Goal: Task Accomplishment & Management: Use online tool/utility

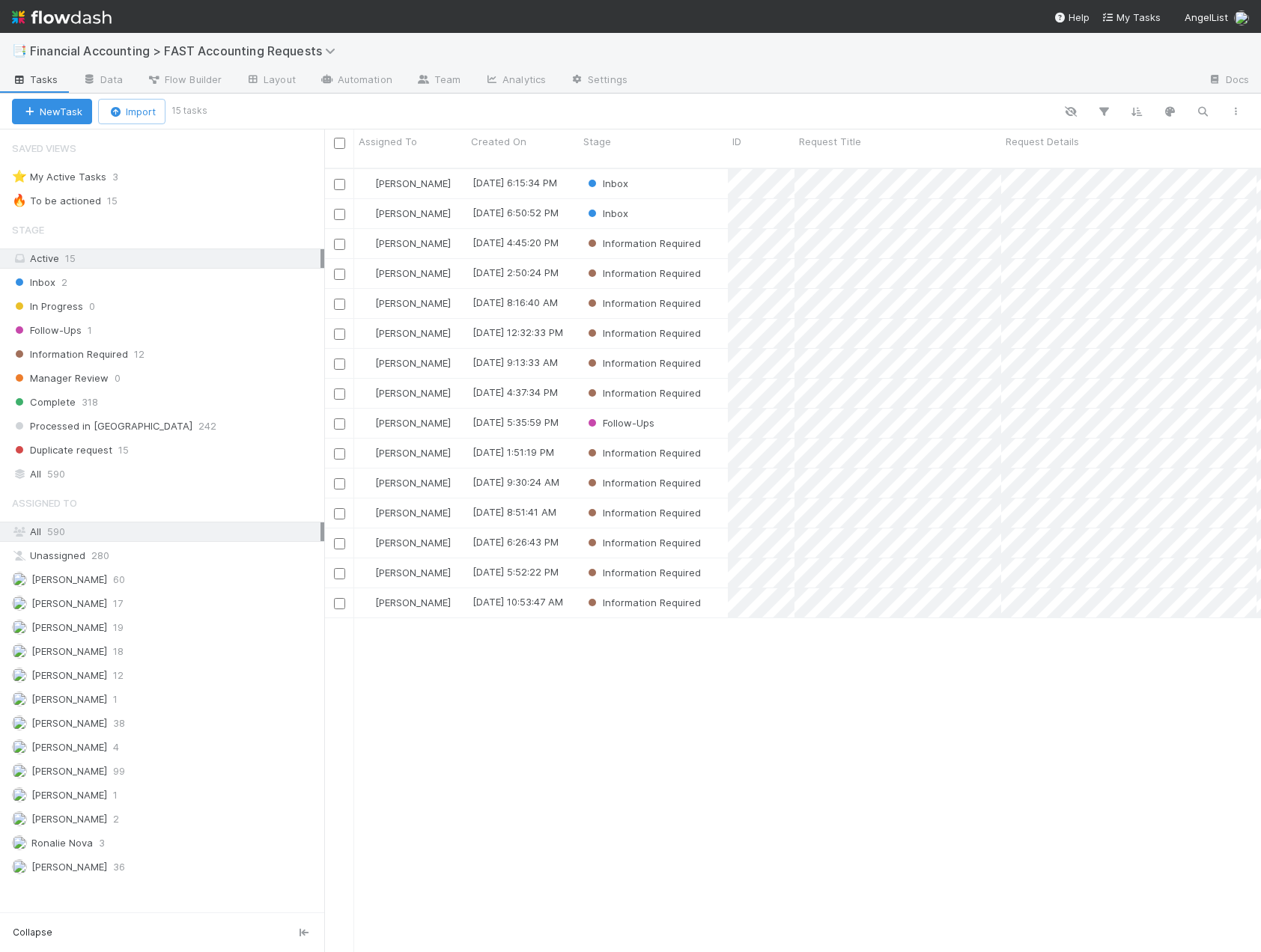
scroll to position [785, 925]
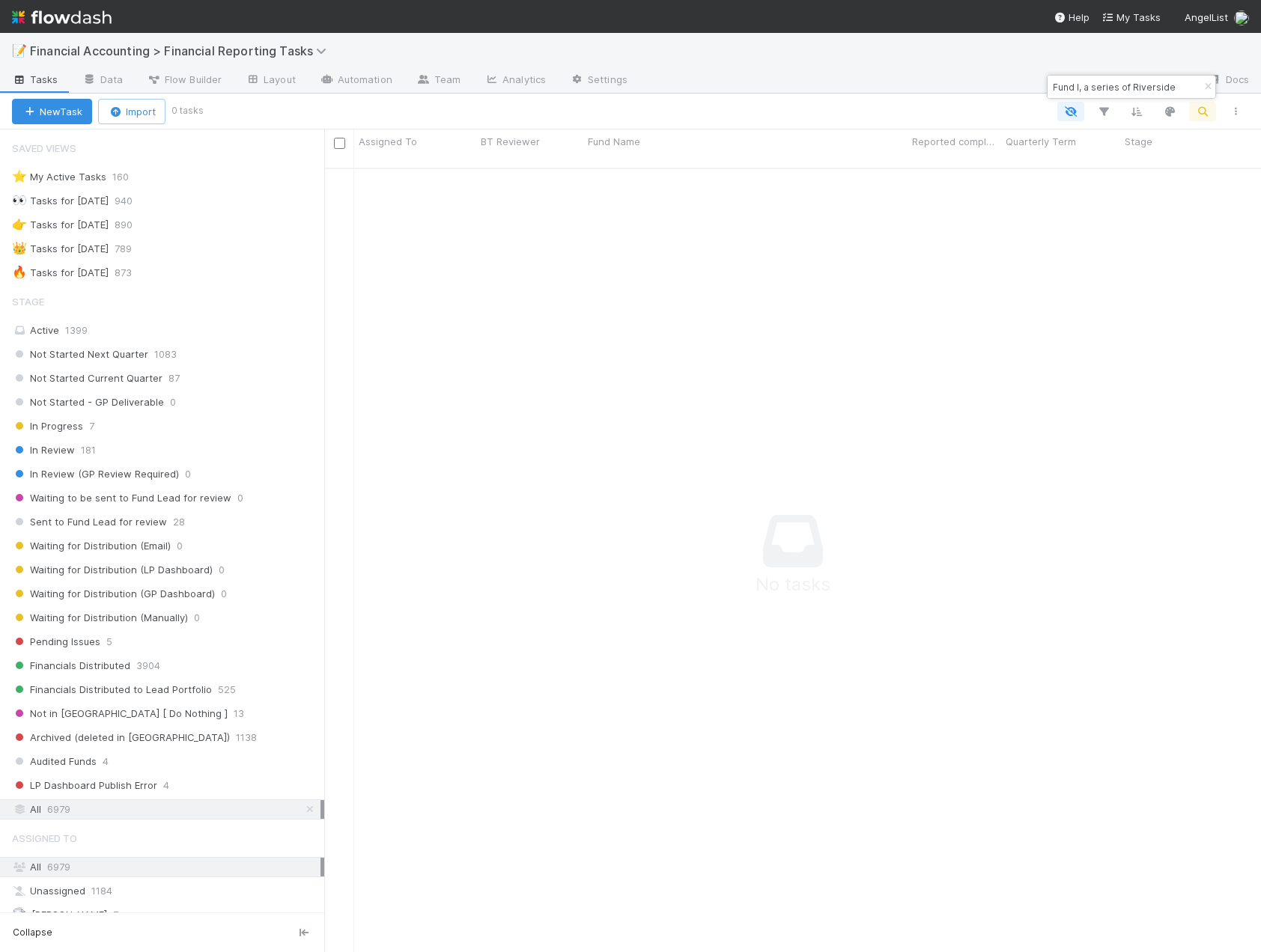
scroll to position [774, 925]
click at [1209, 87] on icon "button" at bounding box center [1207, 87] width 15 height 9
click at [1099, 114] on icon "button" at bounding box center [1103, 111] width 15 height 13
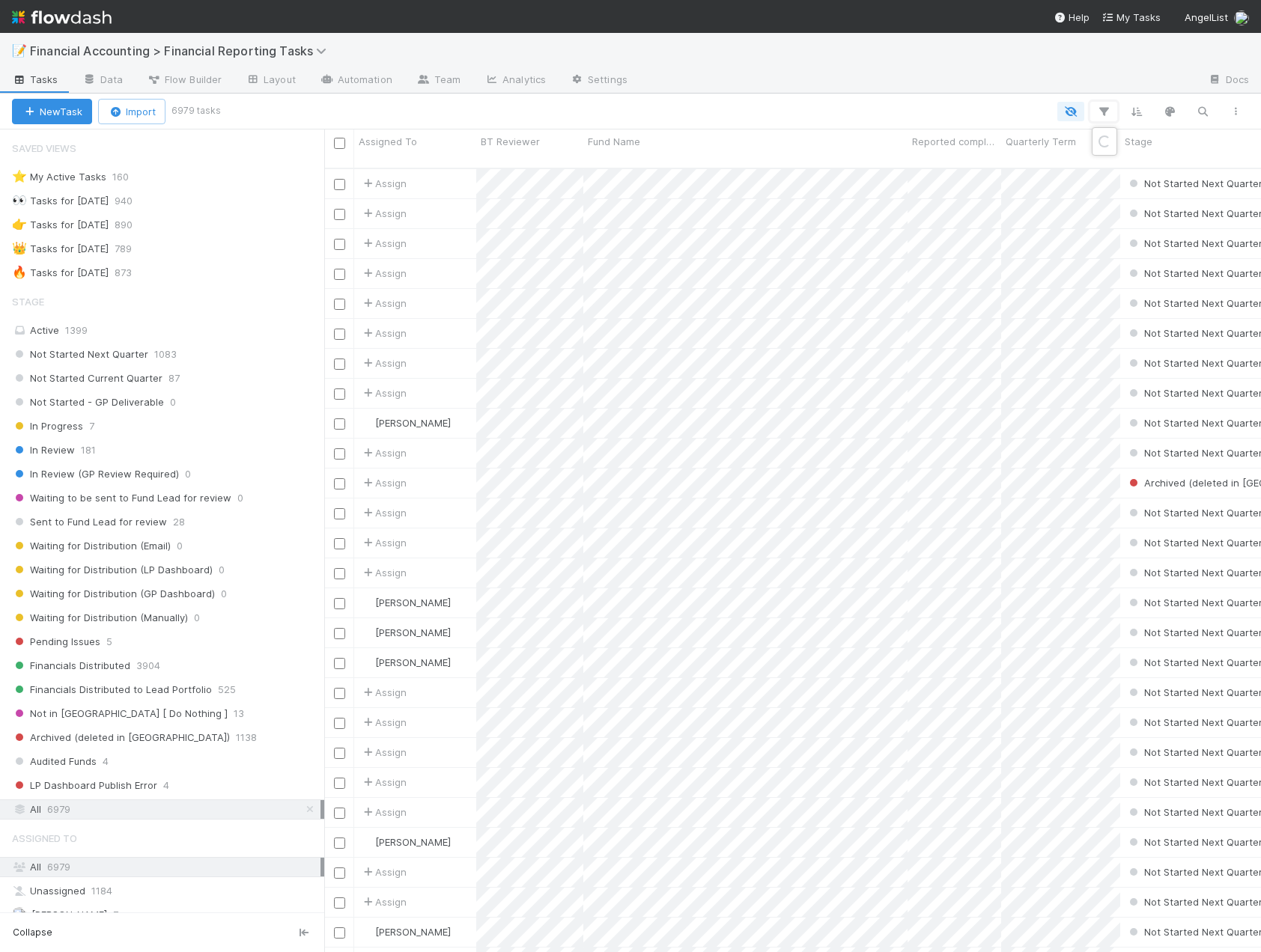
scroll to position [785, 925]
click at [896, 160] on button "Add Filter" at bounding box center [874, 157] width 449 height 22
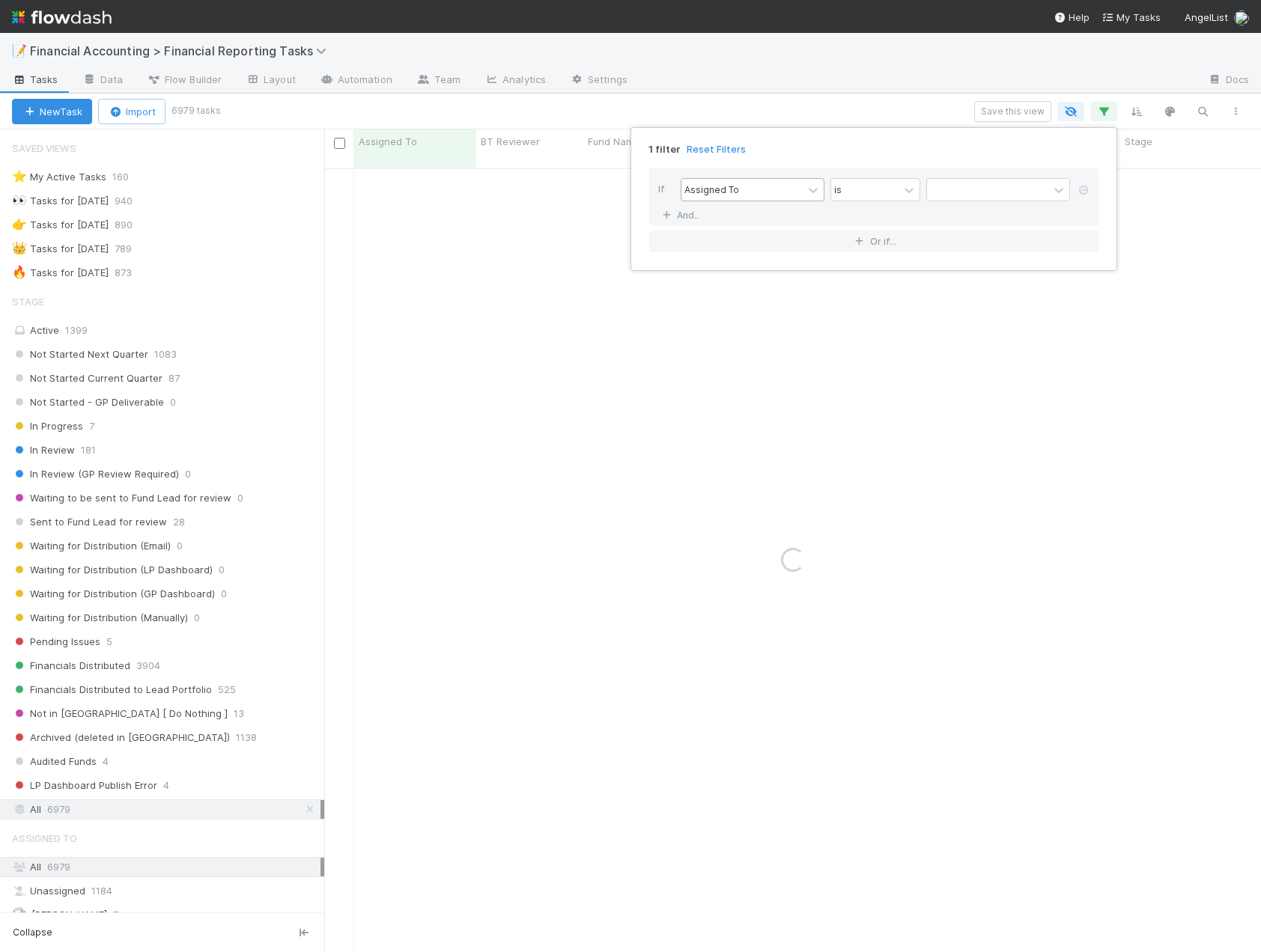
click at [720, 190] on div "Assigned To" at bounding box center [712, 189] width 55 height 13
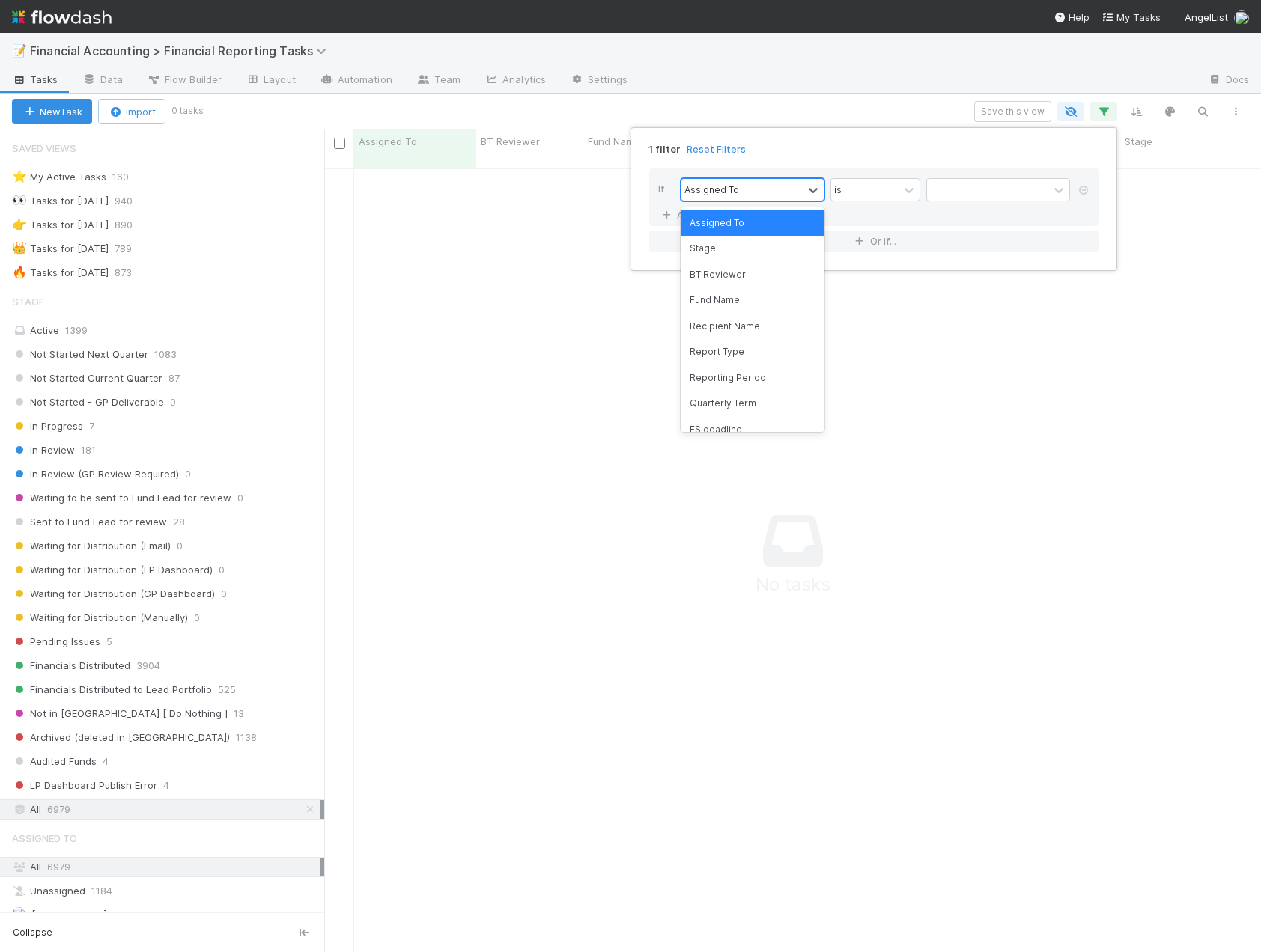
scroll to position [774, 925]
click at [986, 194] on div at bounding box center [987, 189] width 121 height 22
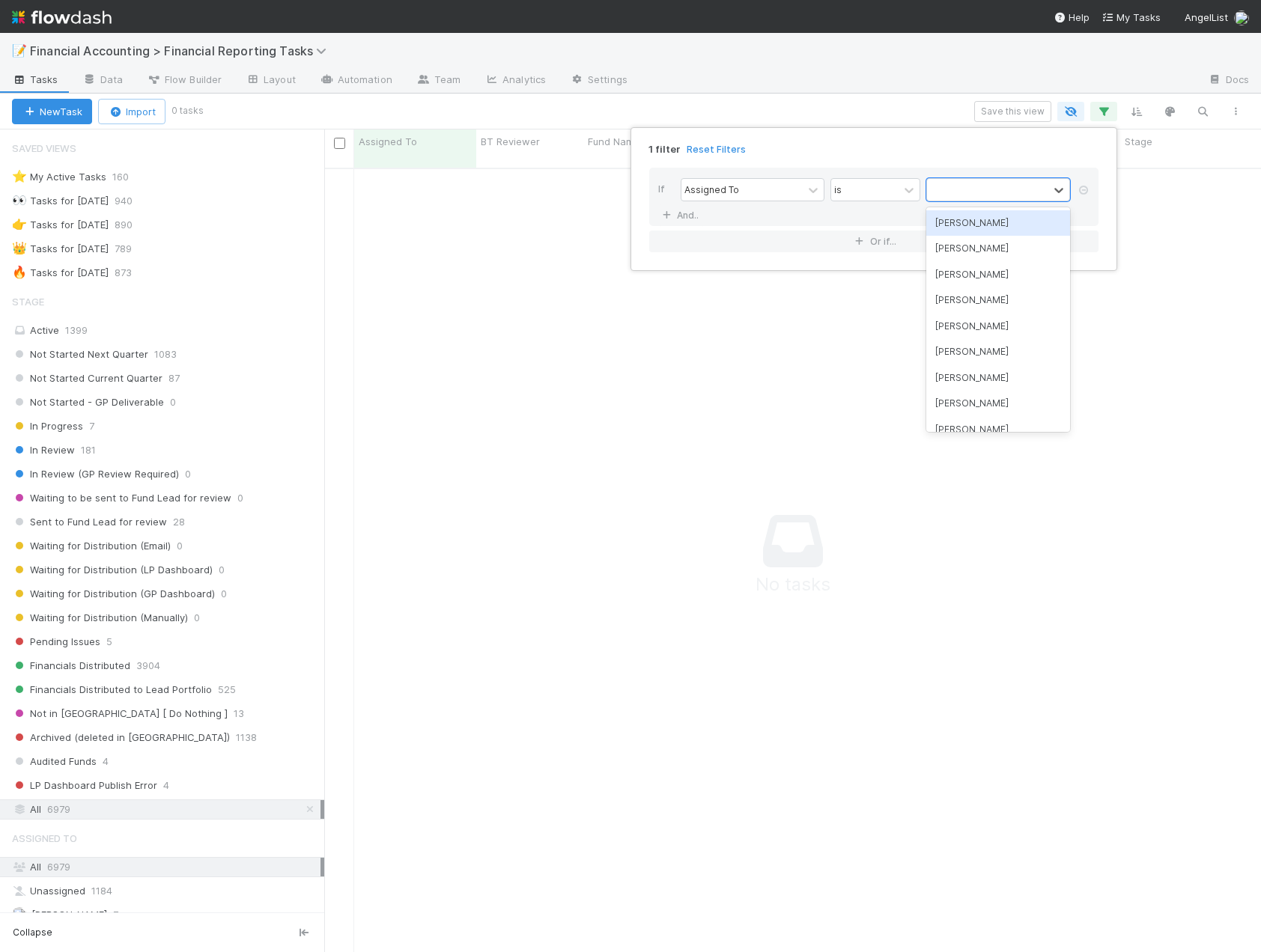
click at [971, 223] on div "[PERSON_NAME]" at bounding box center [997, 223] width 143 height 26
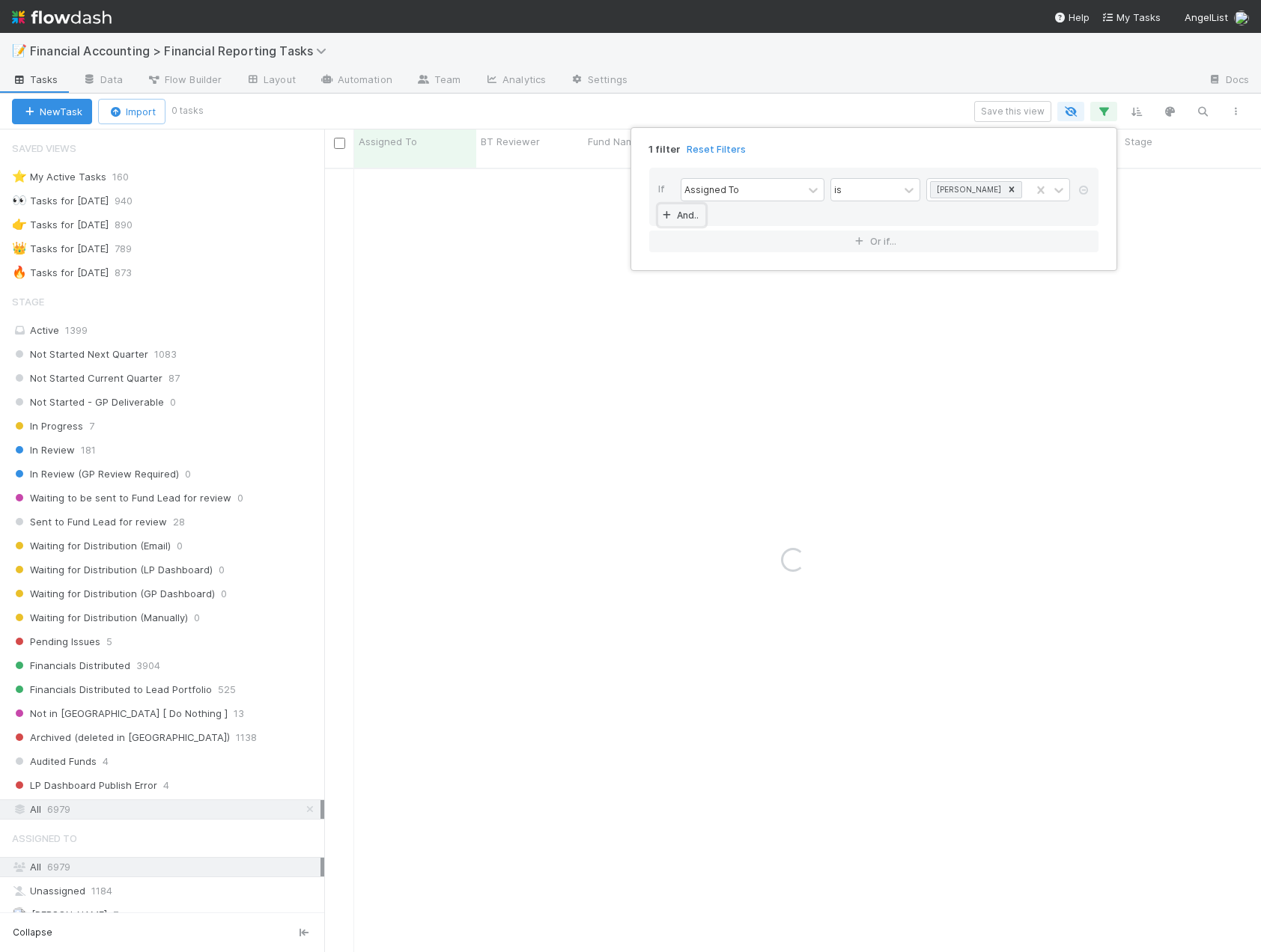
click at [669, 215] on icon at bounding box center [666, 216] width 15 height 9
click at [747, 211] on div "Assigned To" at bounding box center [742, 216] width 121 height 22
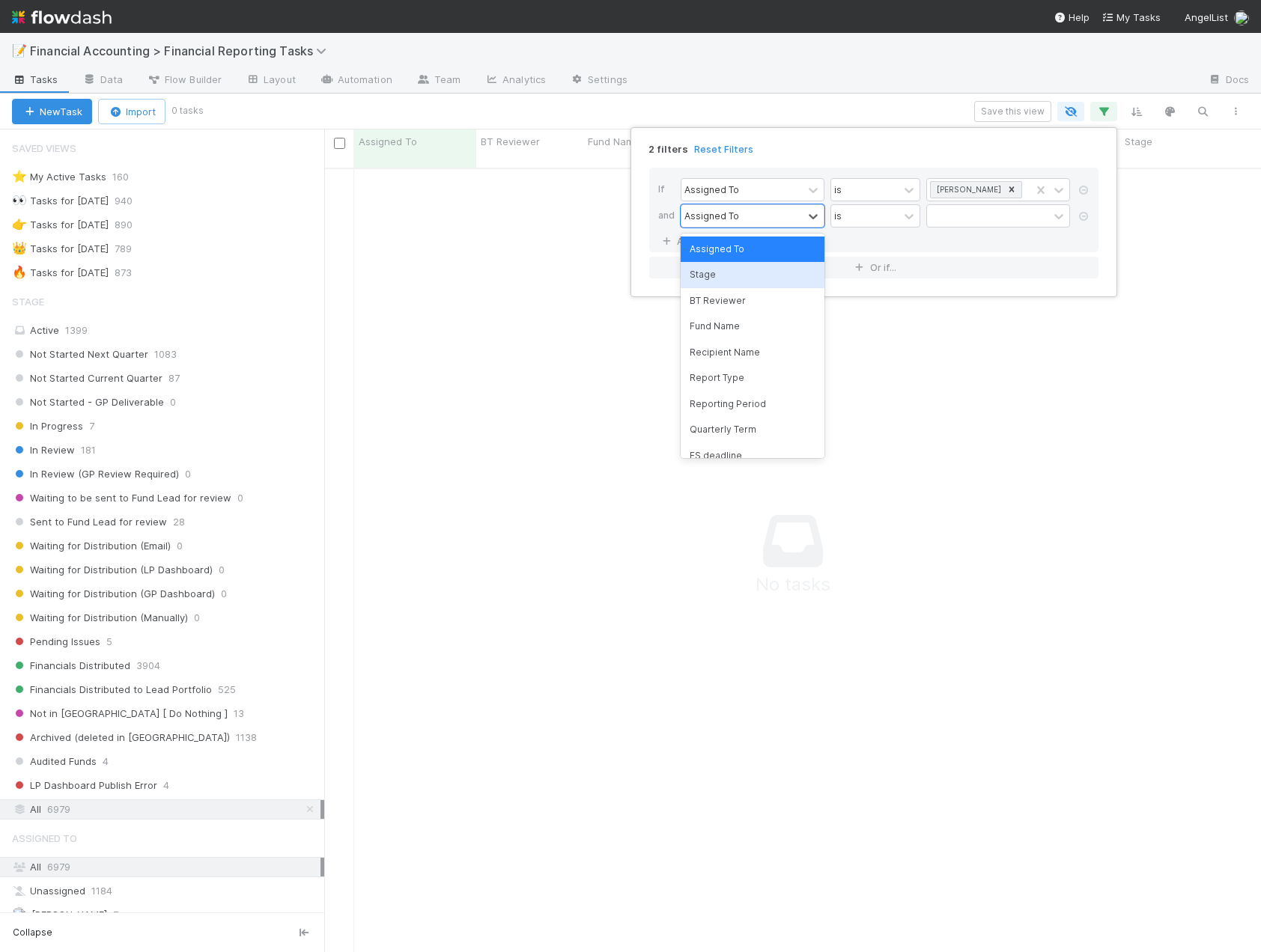
click at [709, 281] on div "Stage" at bounding box center [751, 275] width 143 height 26
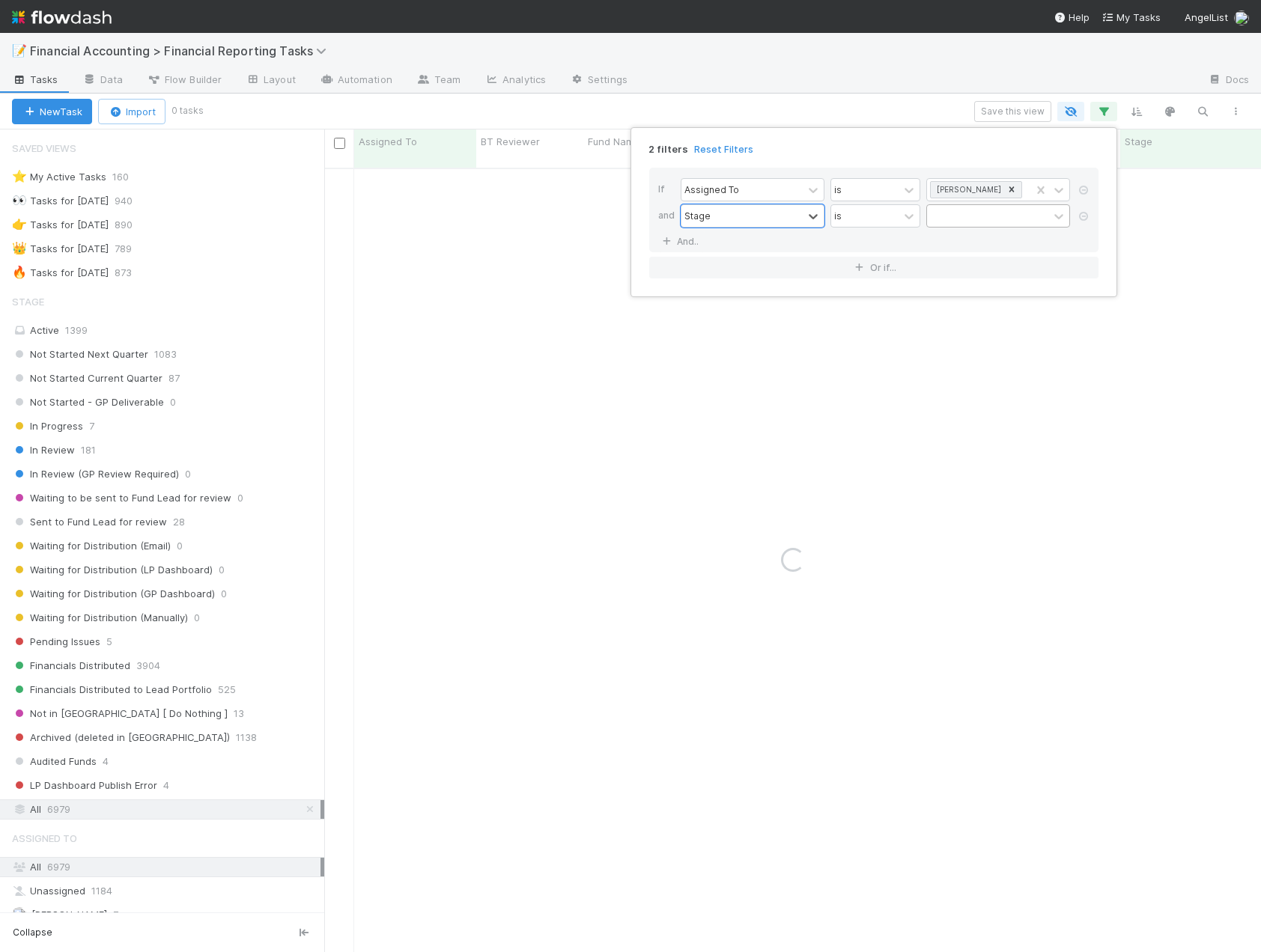
click at [964, 218] on div at bounding box center [987, 216] width 121 height 22
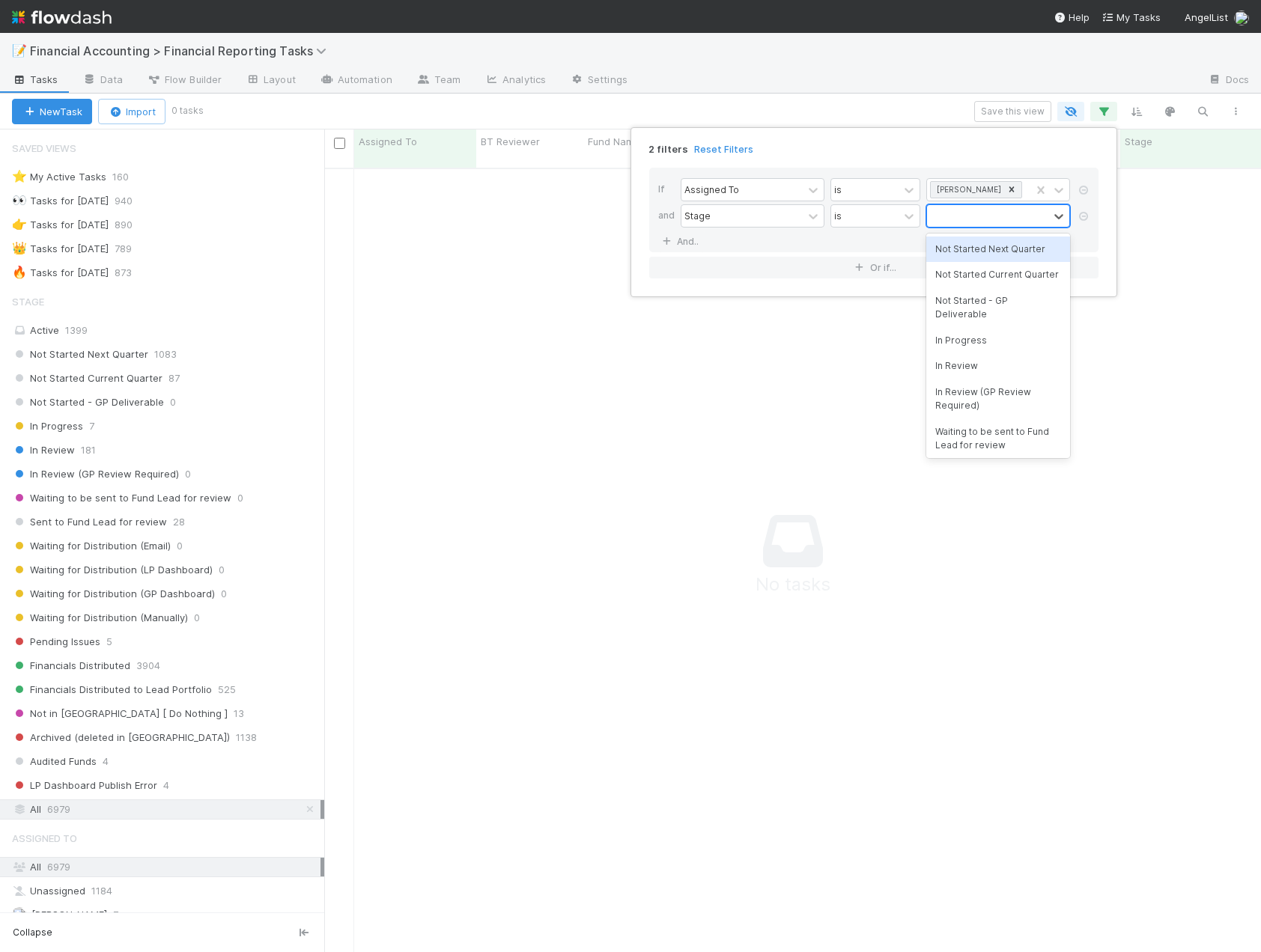
drag, startPoint x: 959, startPoint y: 248, endPoint x: 961, endPoint y: 230, distance: 18.1
click at [958, 248] on div "Not Started Next Quarter" at bounding box center [997, 249] width 143 height 26
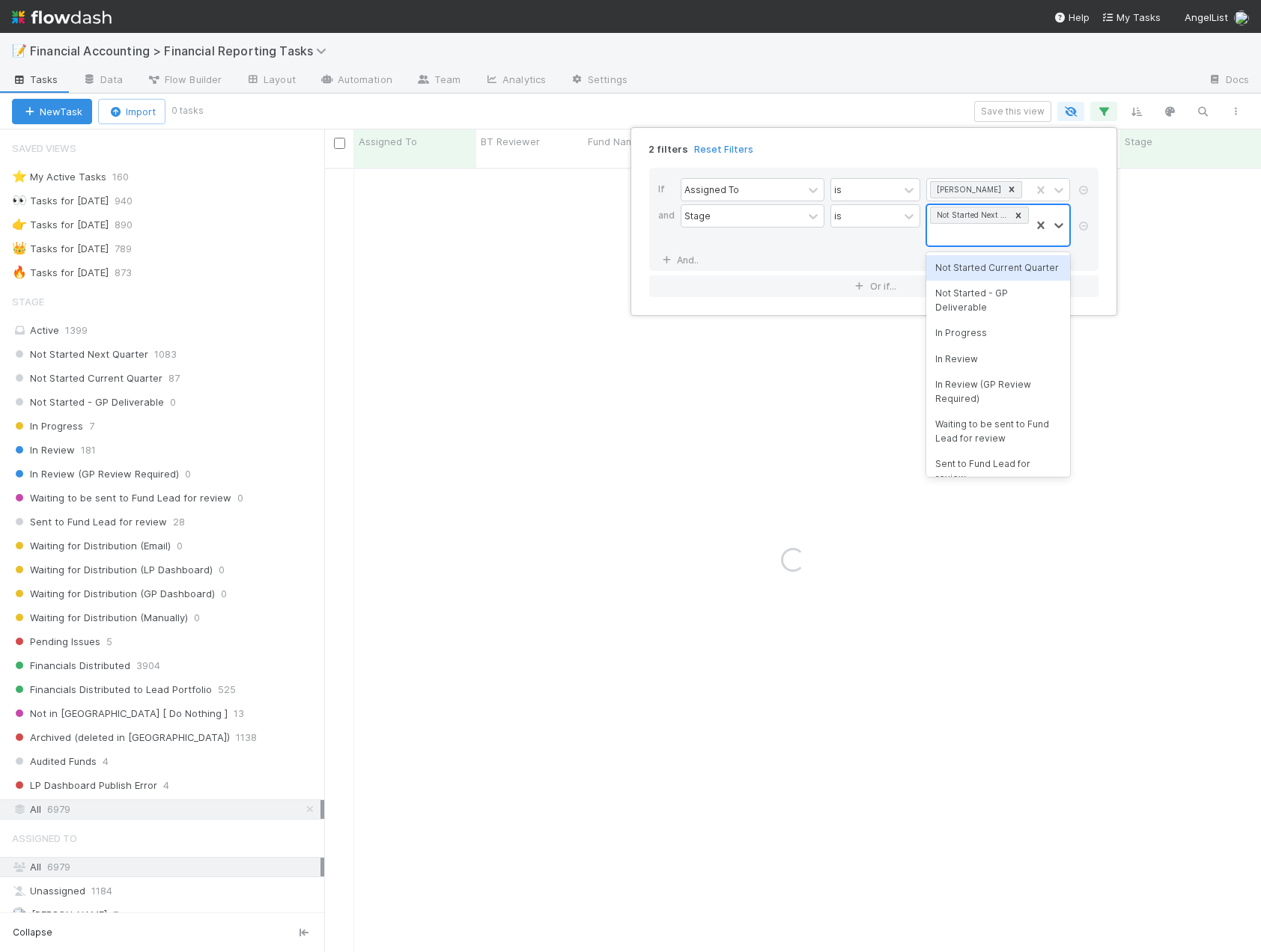
click at [964, 225] on div "Not Started Next Quarter" at bounding box center [978, 225] width 103 height 40
drag, startPoint x: 964, startPoint y: 273, endPoint x: 971, endPoint y: 250, distance: 24.0
click at [964, 273] on div "Not Started Current Quarter" at bounding box center [997, 267] width 143 height 26
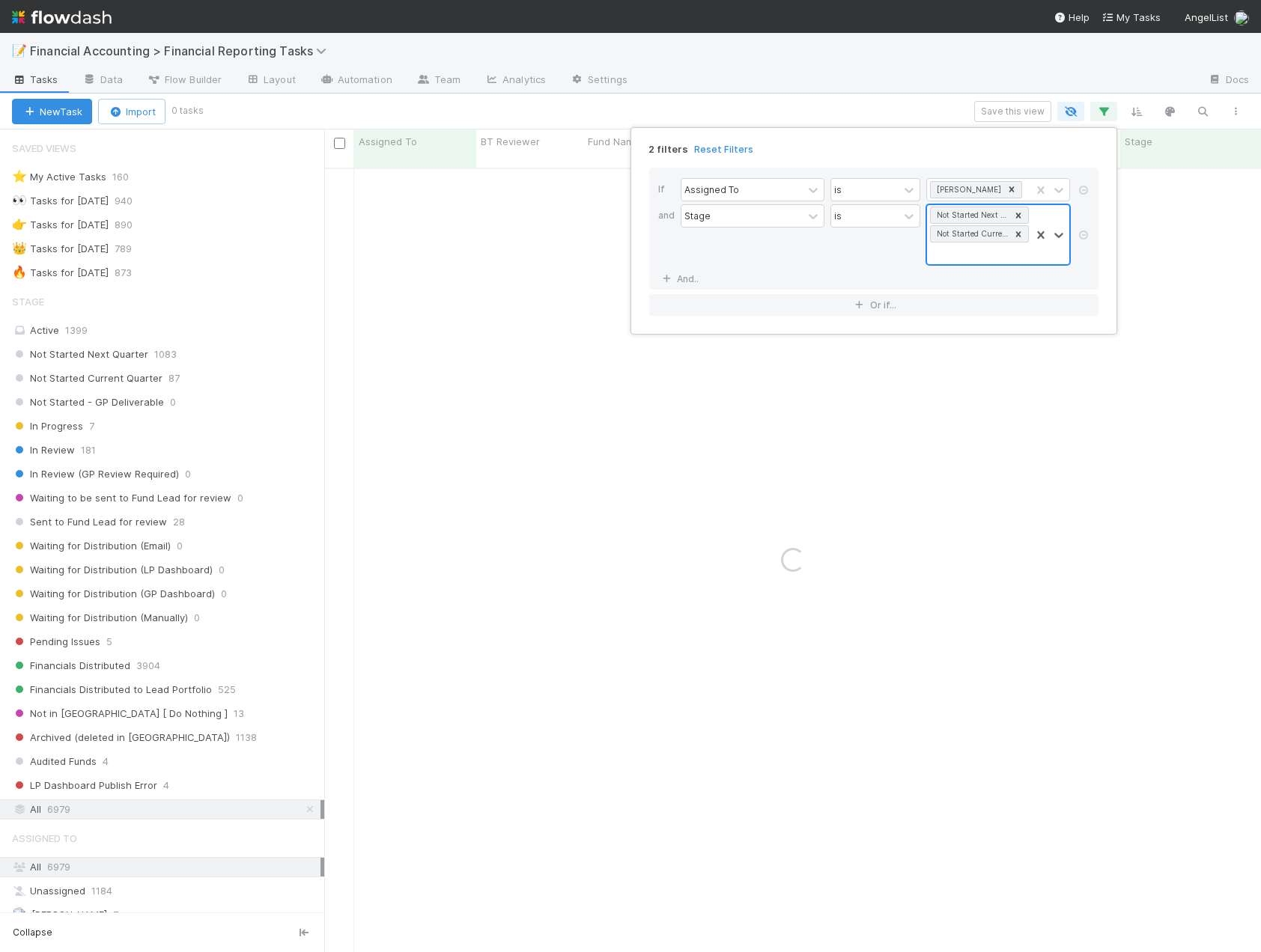
click at [971, 249] on div "Not Started Next Quarter Not Started Current Quarter" at bounding box center [978, 234] width 103 height 59
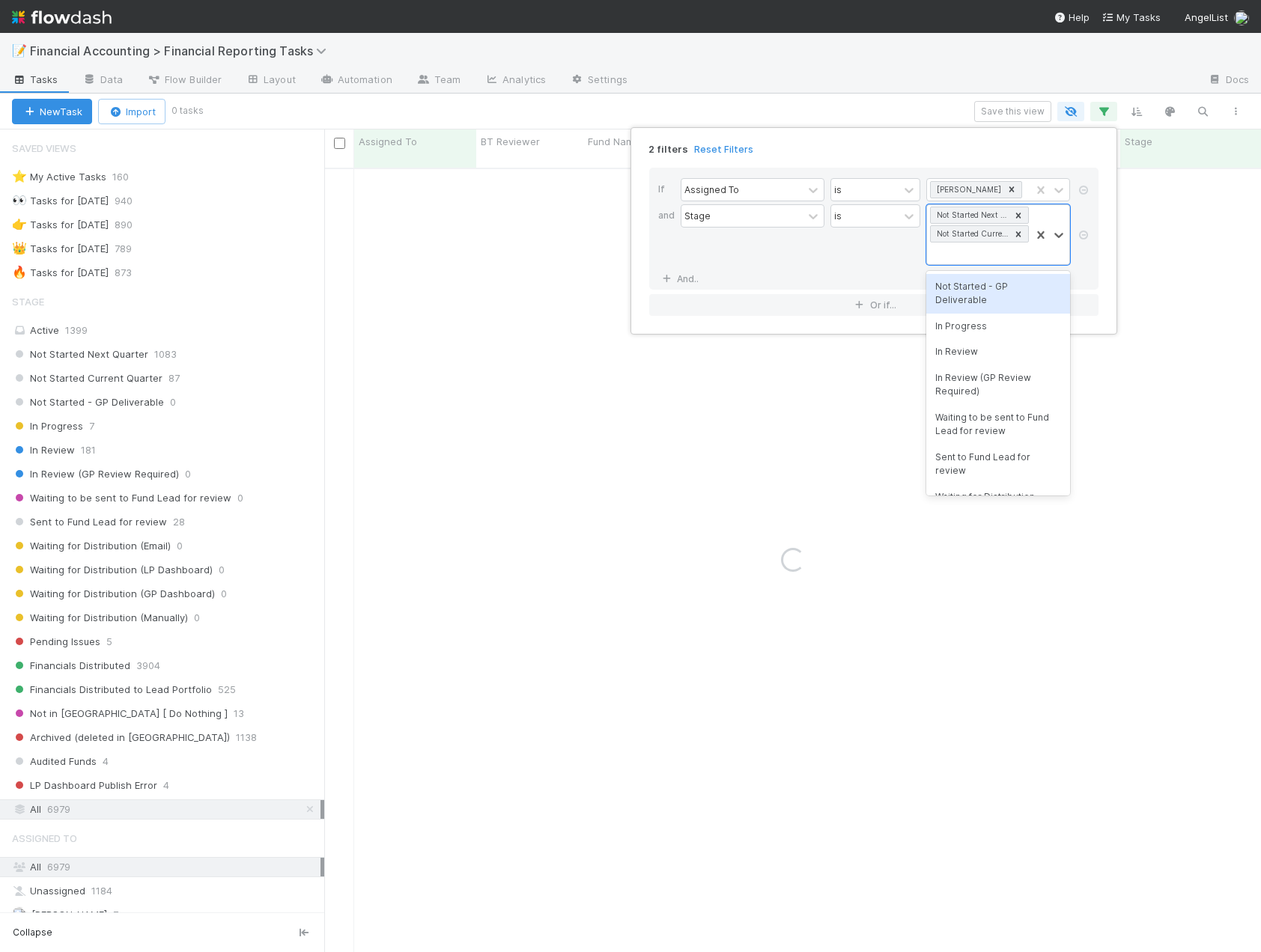
click at [972, 289] on div "Not Started - GP Deliverable" at bounding box center [997, 293] width 143 height 40
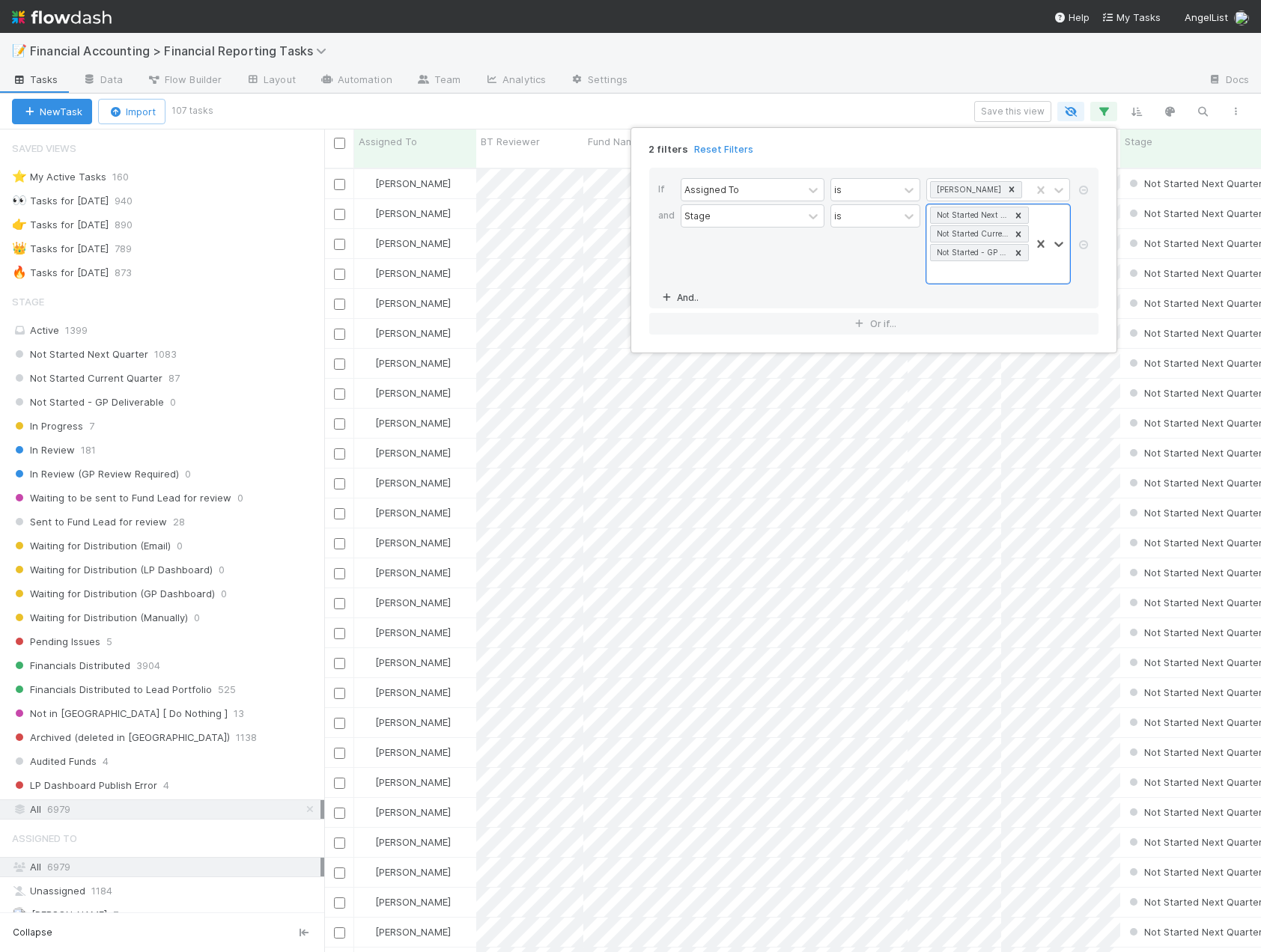
scroll to position [785, 925]
click at [685, 301] on link "And.." at bounding box center [682, 297] width 48 height 22
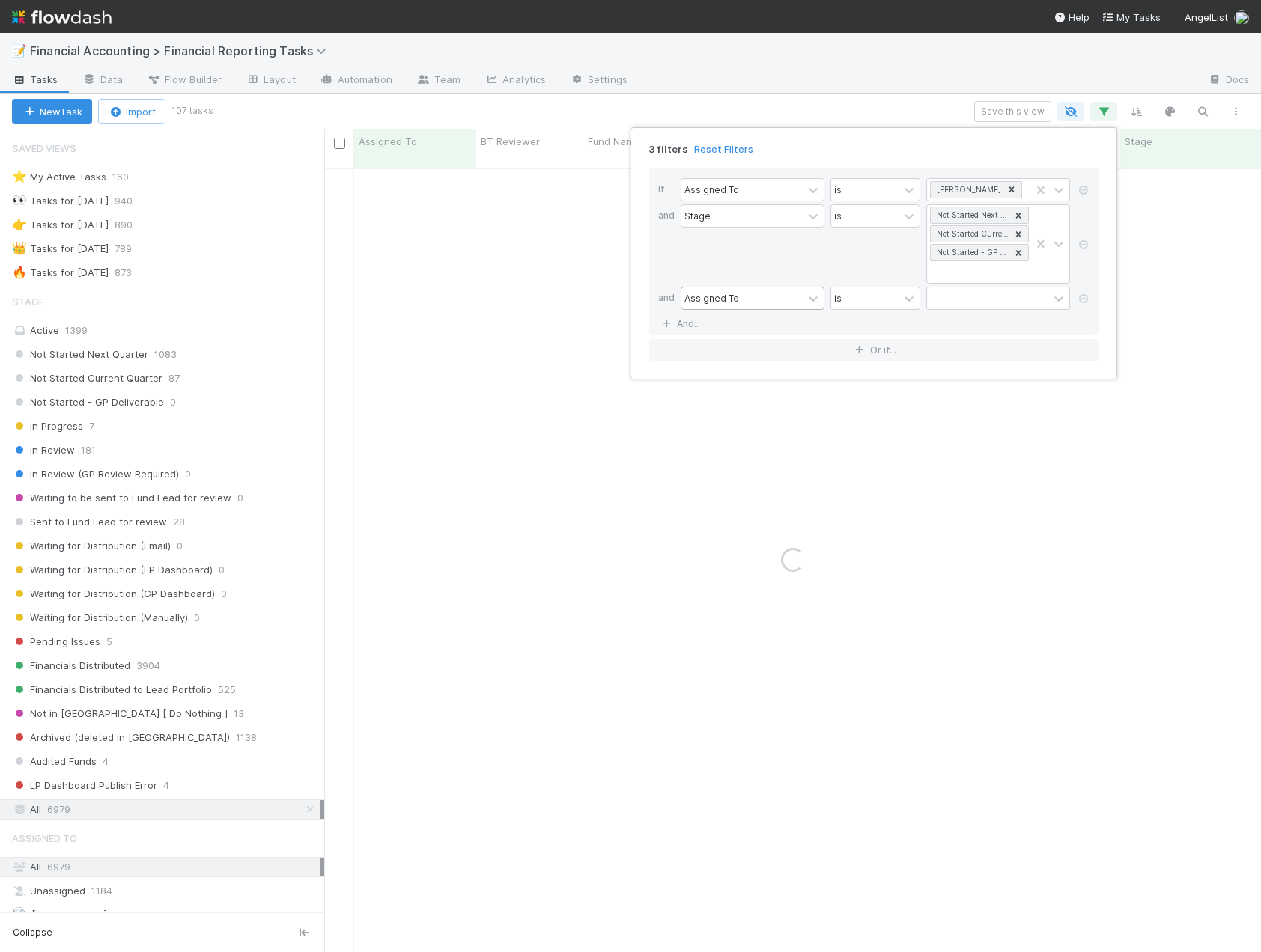
click at [730, 299] on div "Assigned To" at bounding box center [712, 297] width 55 height 13
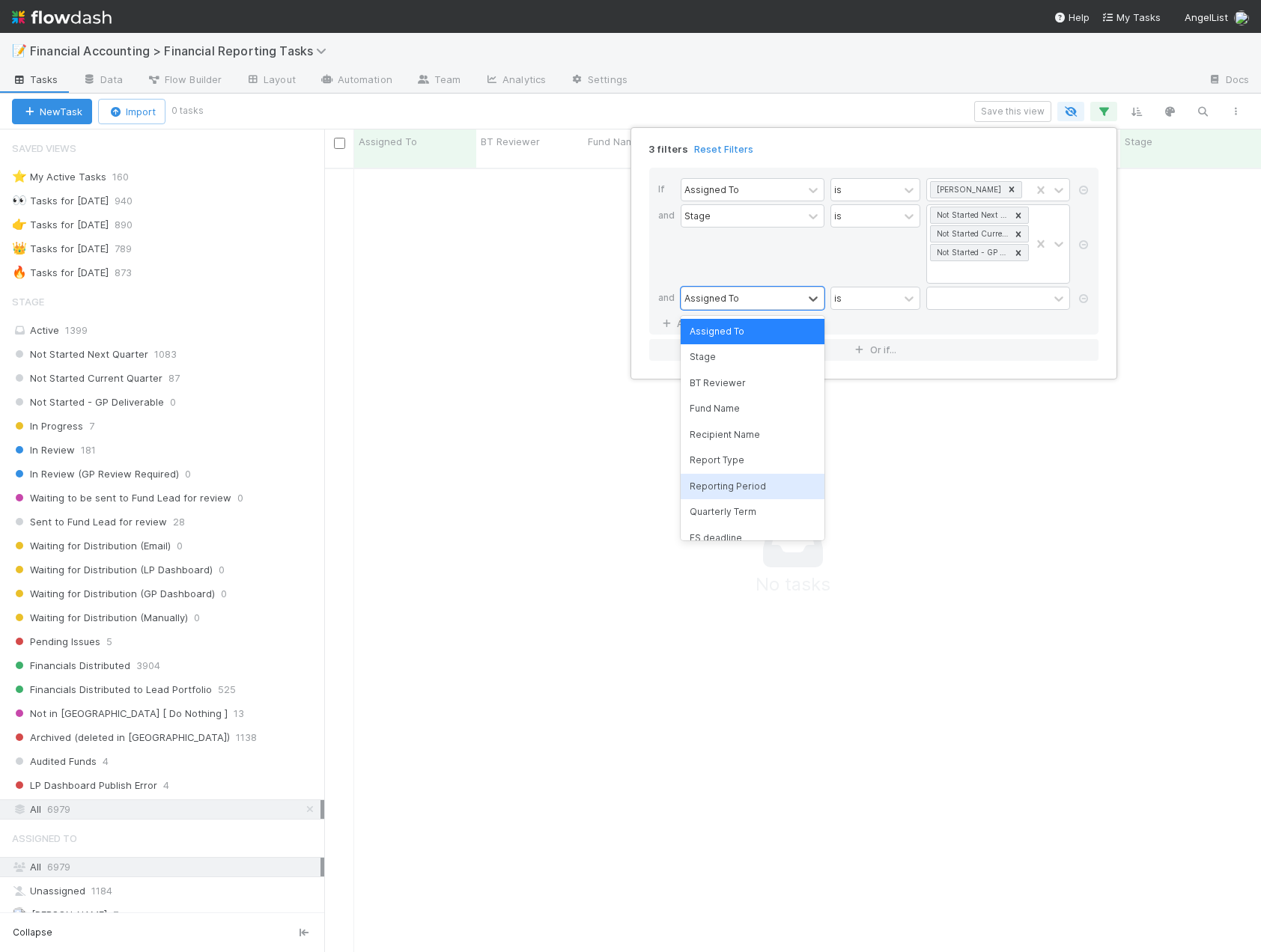
click at [729, 481] on div "Reporting Period" at bounding box center [751, 486] width 143 height 26
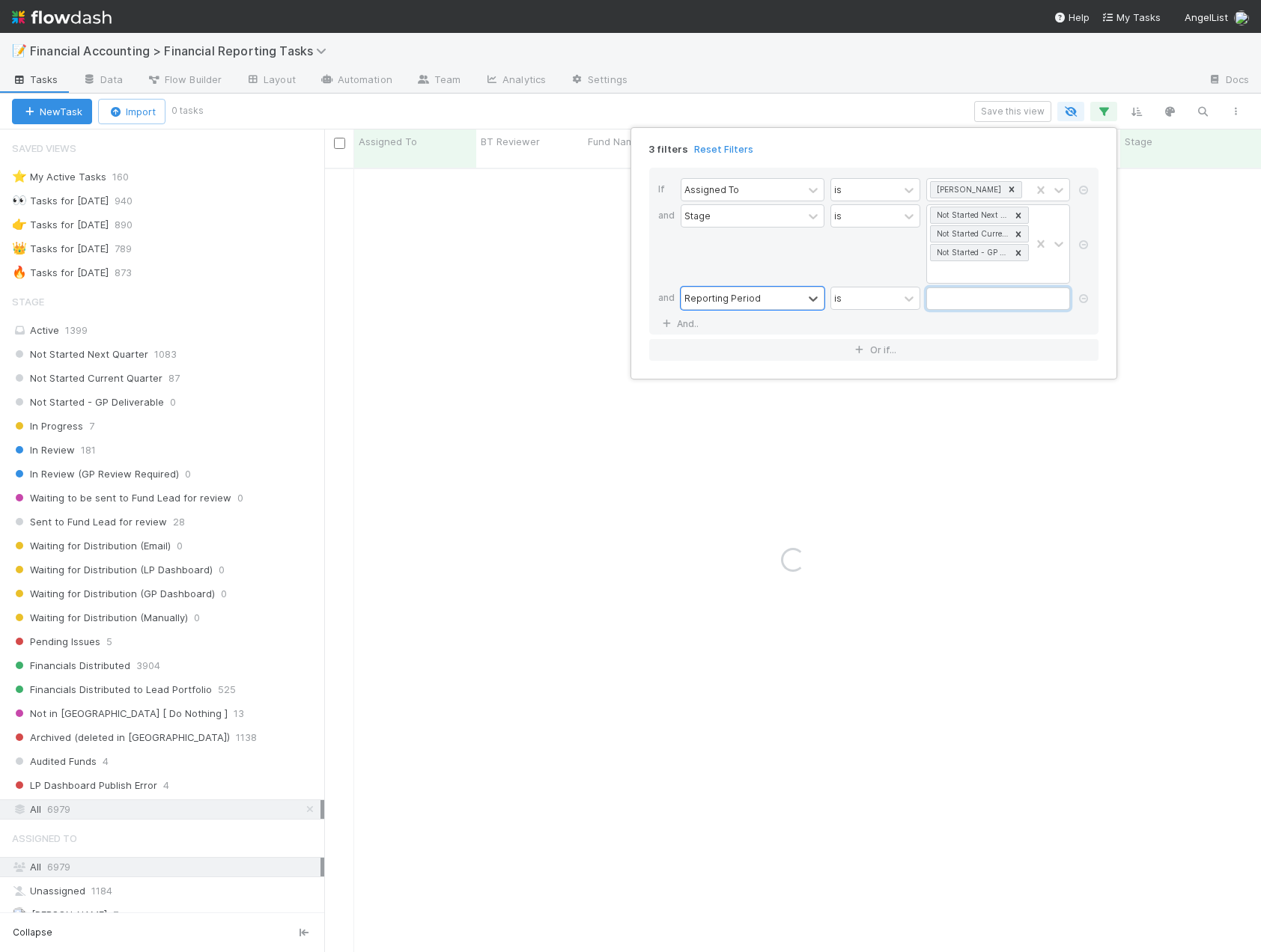
click at [945, 306] on input "text" at bounding box center [997, 299] width 143 height 23
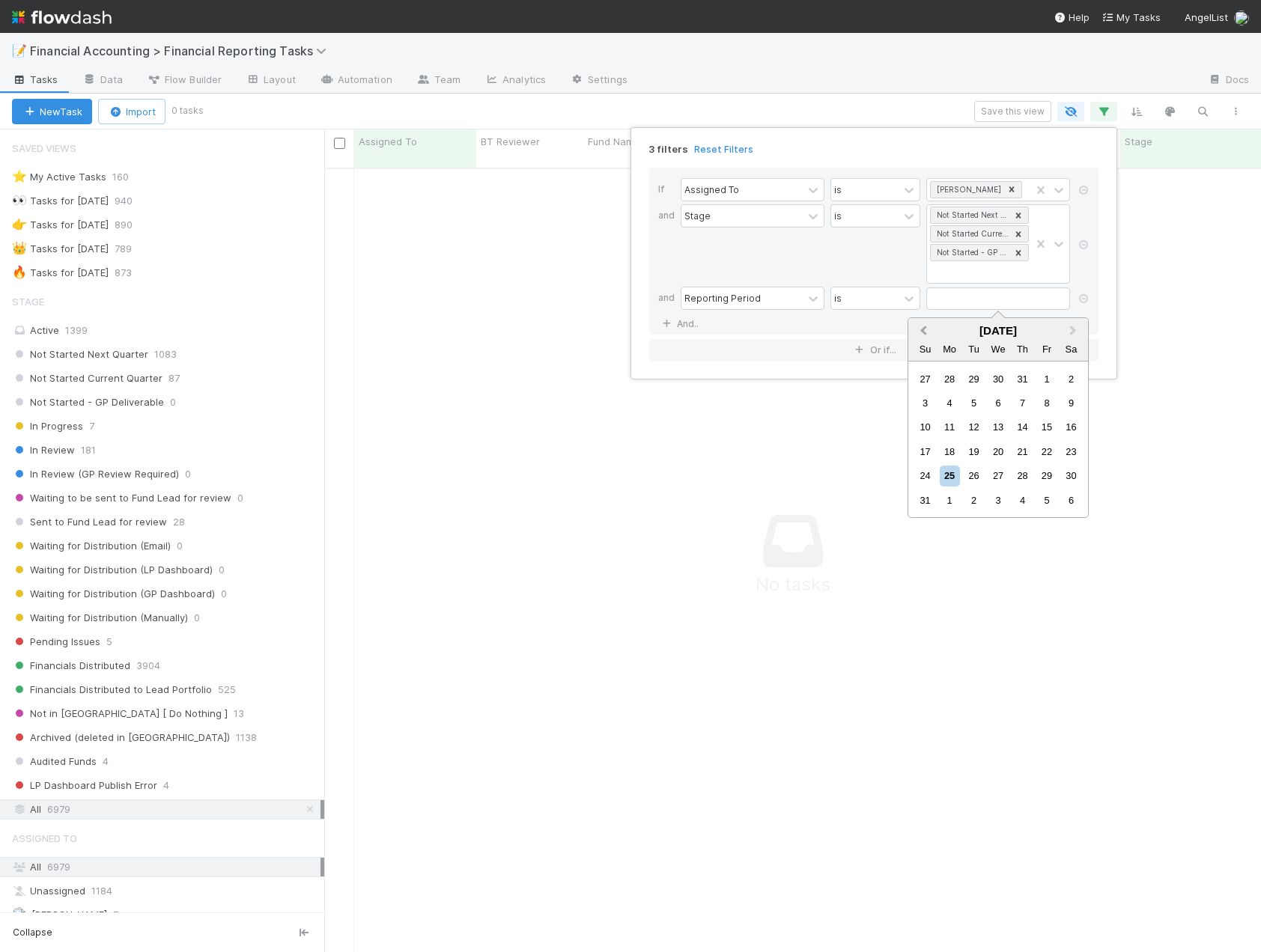
click at [923, 330] on span "Previous Month" at bounding box center [923, 332] width 0 height 18
click at [945, 475] on div "30" at bounding box center [949, 475] width 20 height 20
type input "06/30/2025"
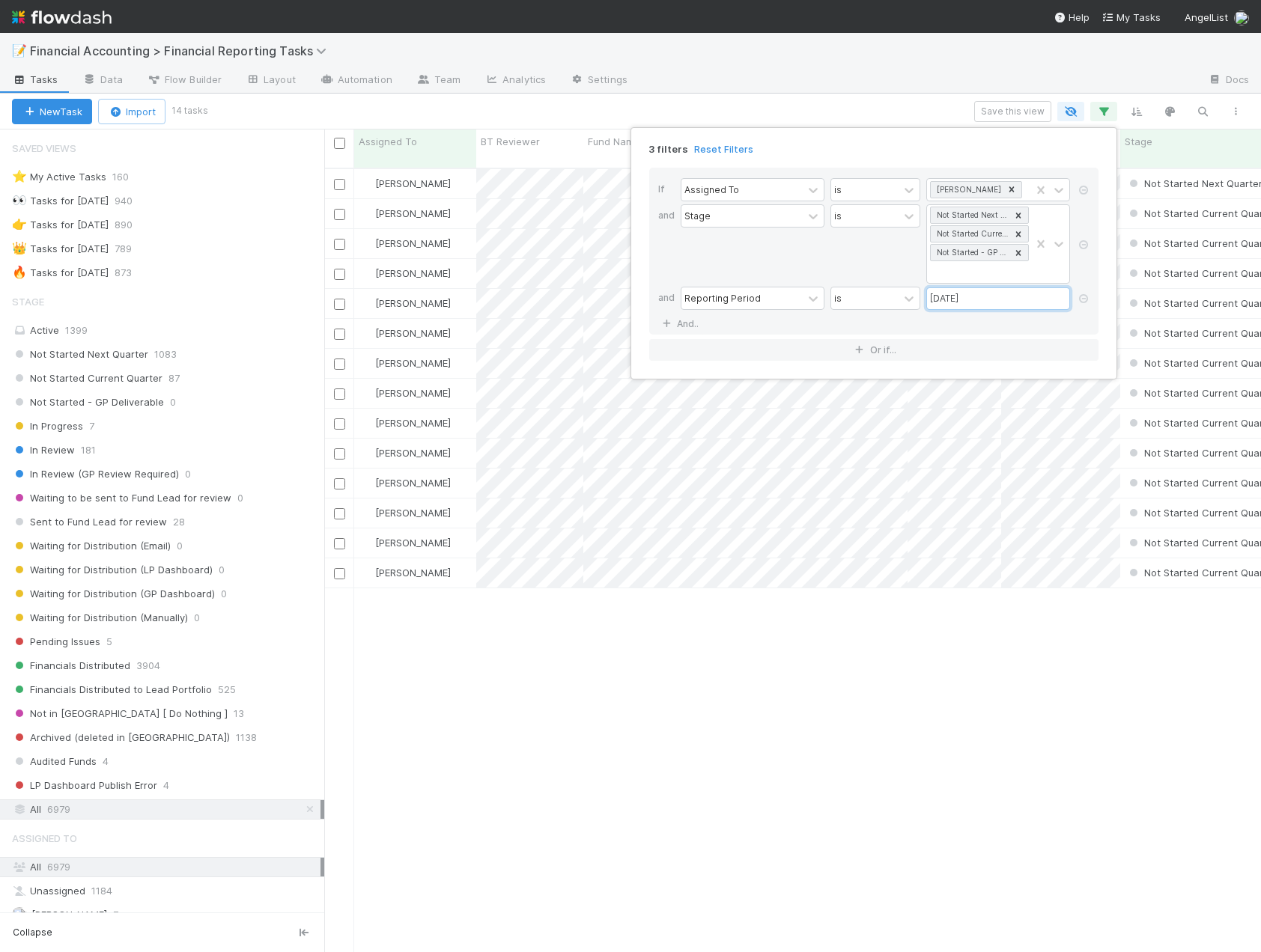
scroll to position [785, 925]
click at [882, 108] on div "3 filters Reset Filters If Assigned To is Kevin Fawcett and Stage is Not Starte…" at bounding box center [630, 476] width 1261 height 952
click at [1088, 148] on div "Quarterly Term" at bounding box center [1060, 141] width 111 height 15
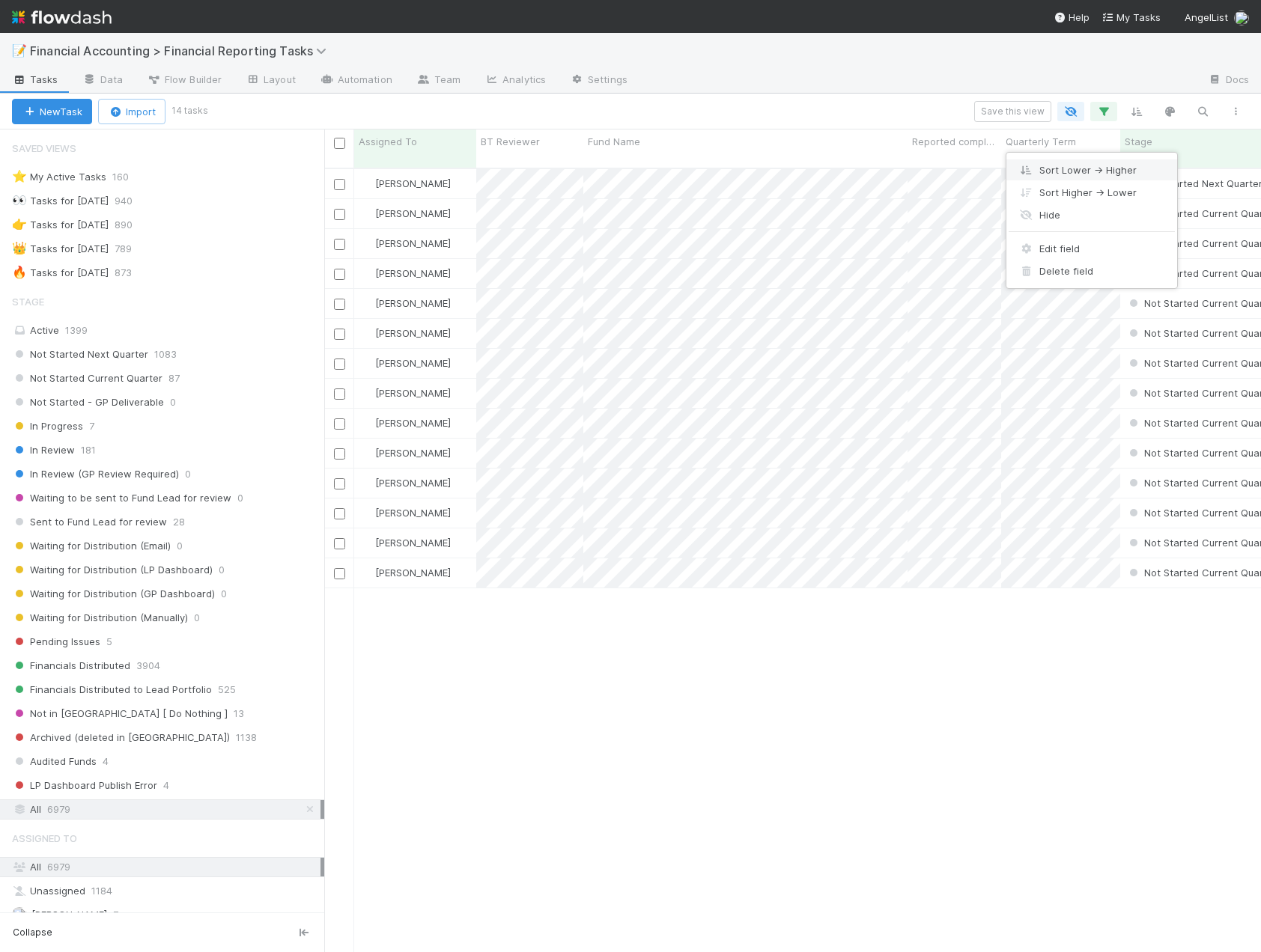
click at [1082, 171] on div "Sort Lower → Higher" at bounding box center [1091, 170] width 171 height 23
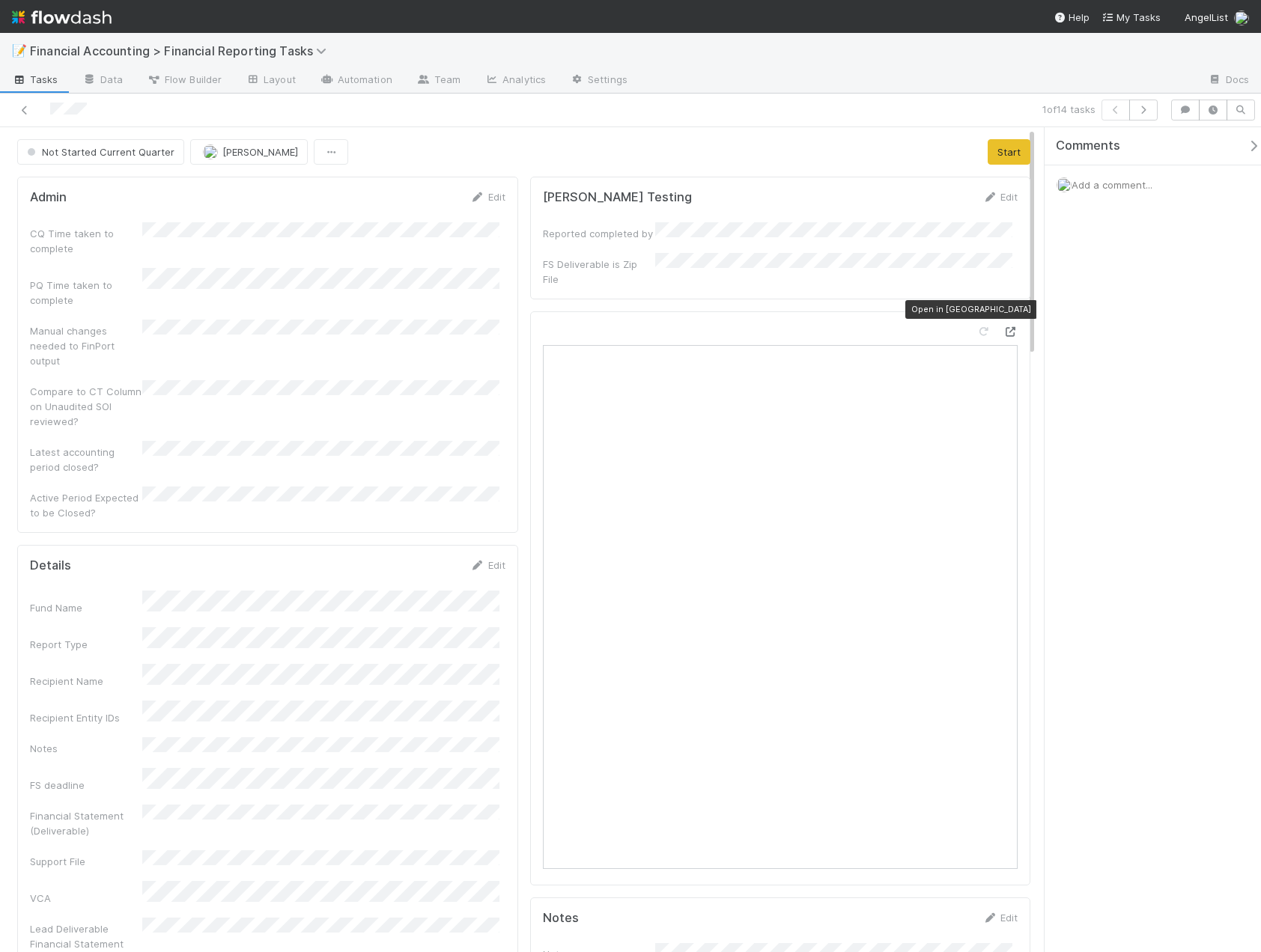
click at [1002, 327] on icon at bounding box center [1009, 332] width 15 height 10
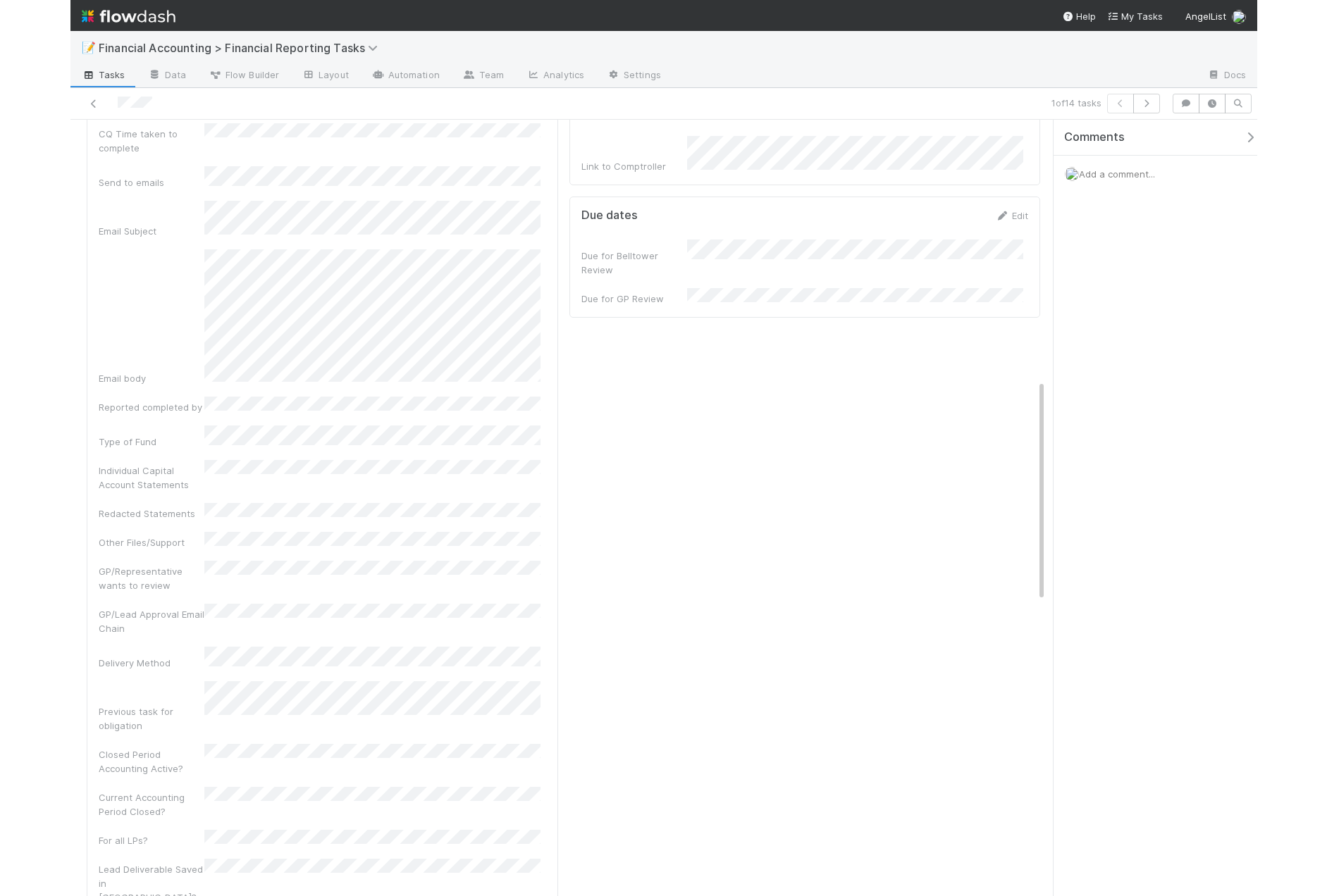
scroll to position [493, 0]
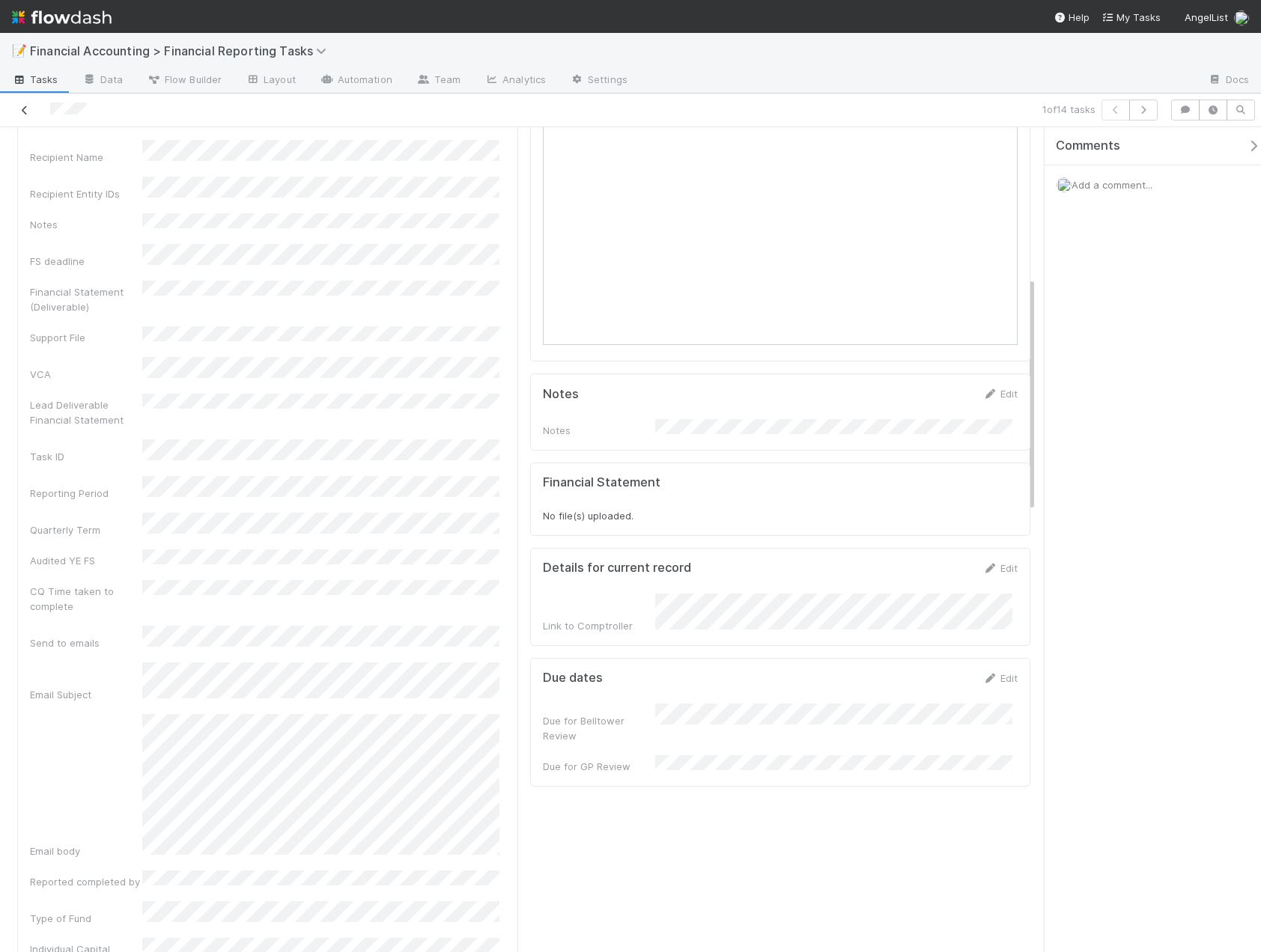
click at [18, 110] on icon at bounding box center [25, 110] width 15 height 10
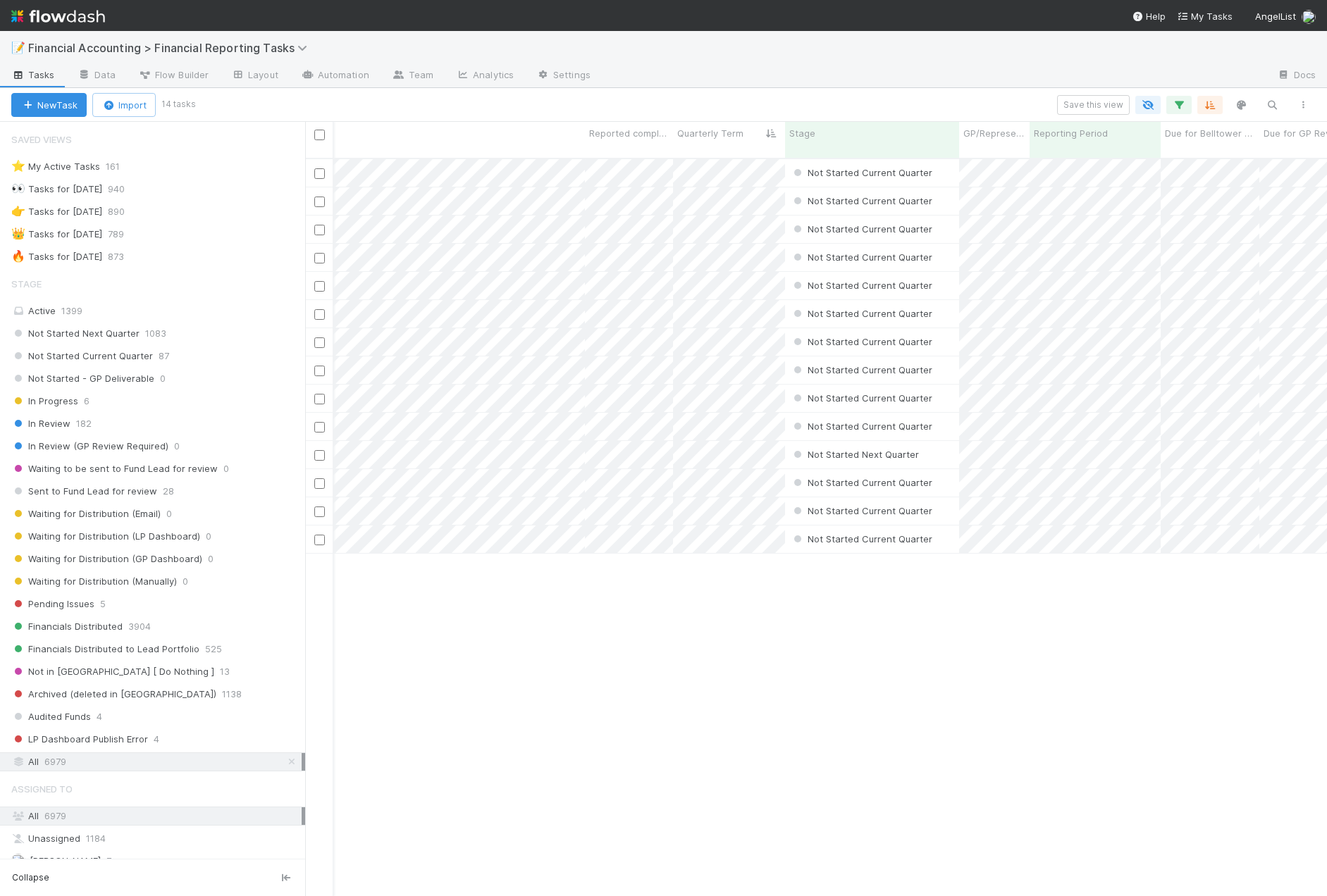
scroll to position [0, 398]
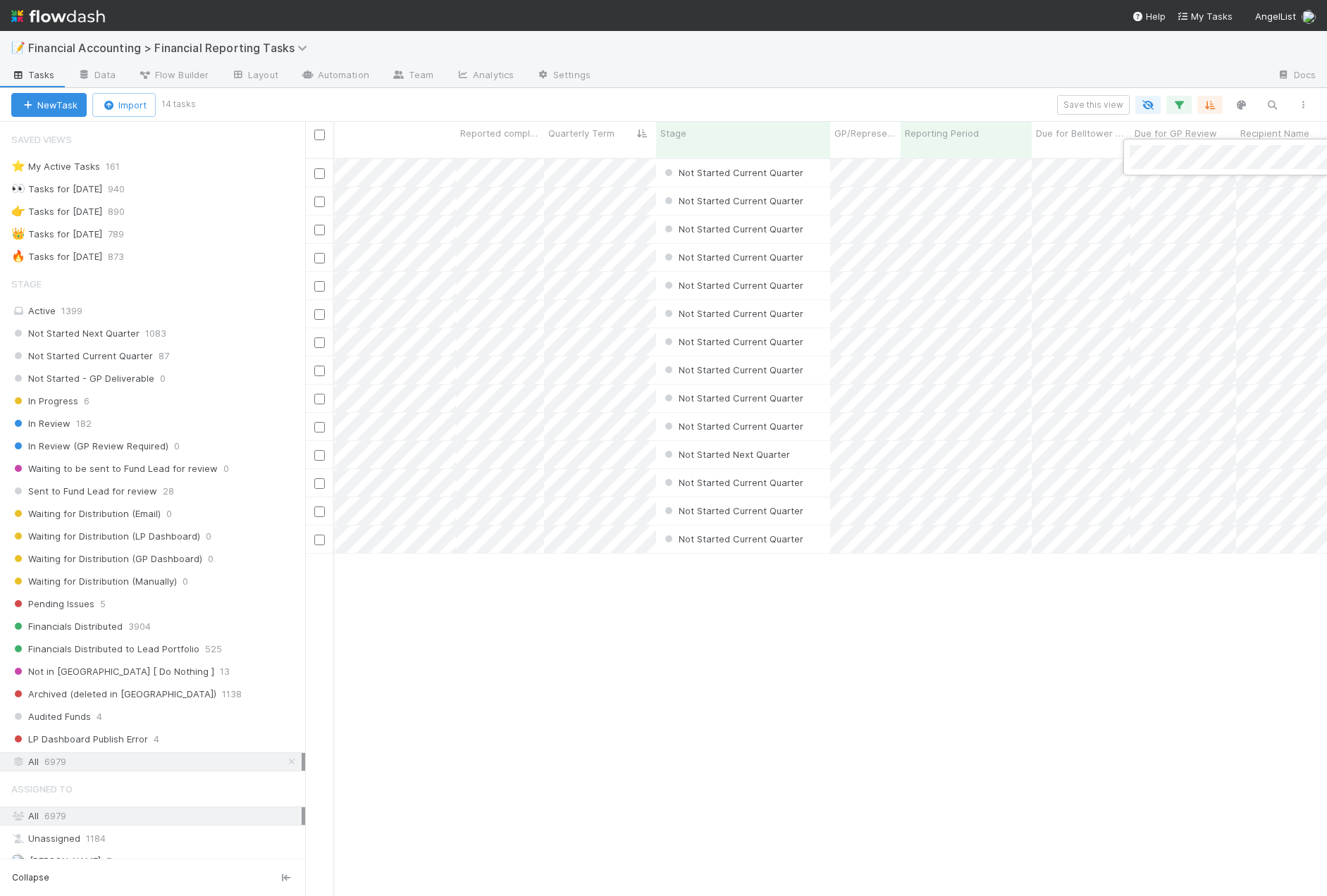
click at [540, 580] on div at bounding box center [664, 448] width 1327 height 896
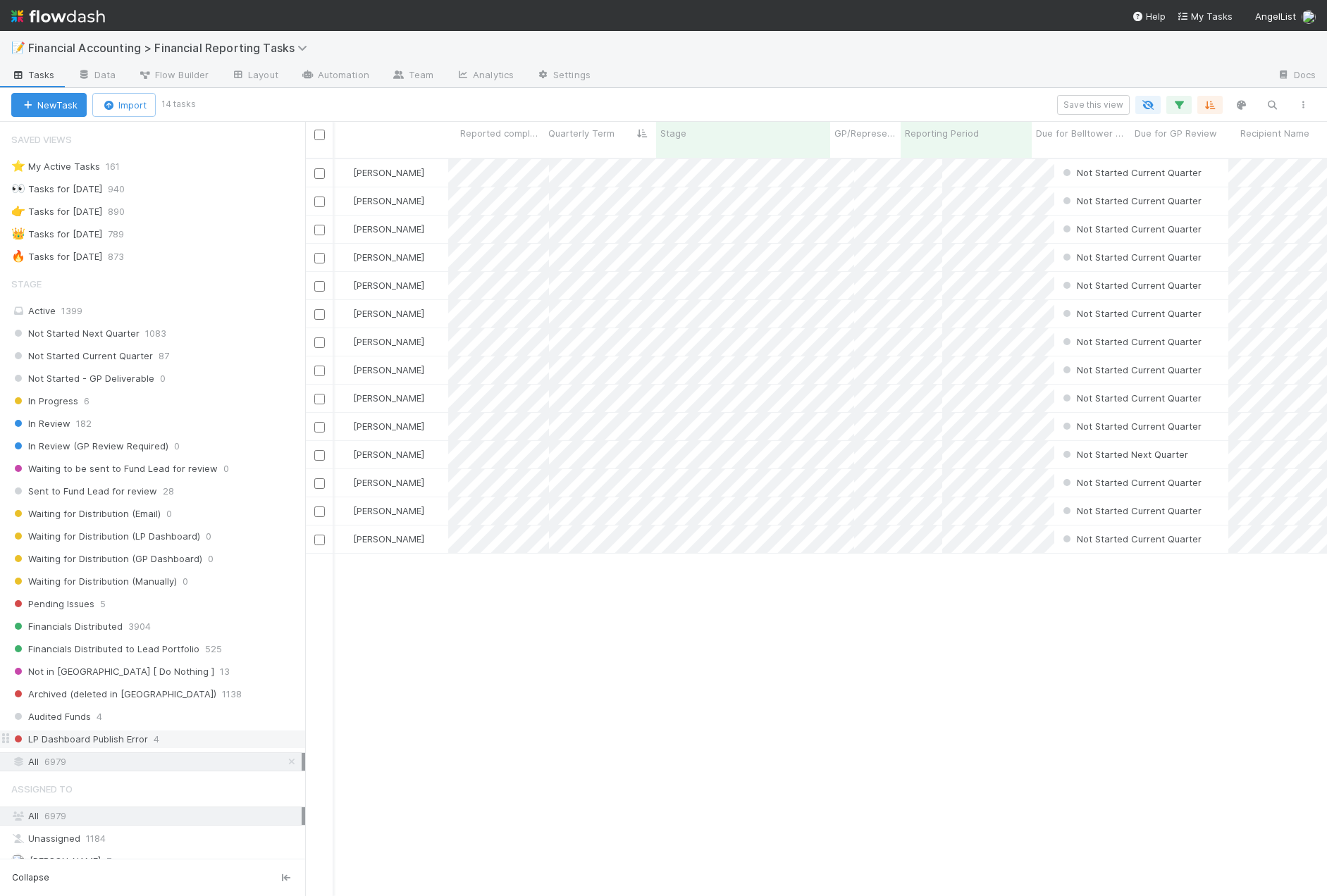
scroll to position [0, 0]
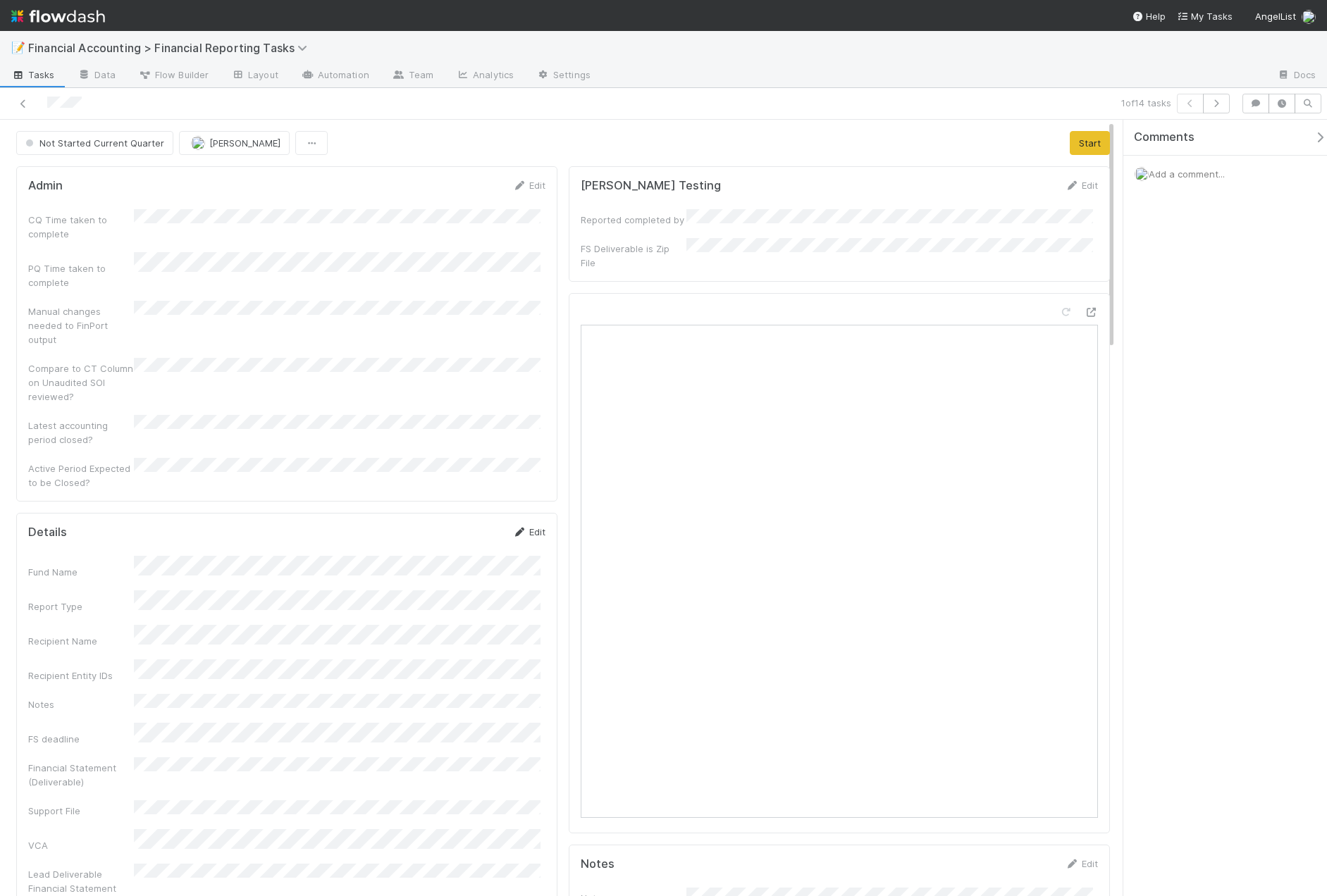
click at [539, 526] on link "Edit" at bounding box center [528, 532] width 33 height 12
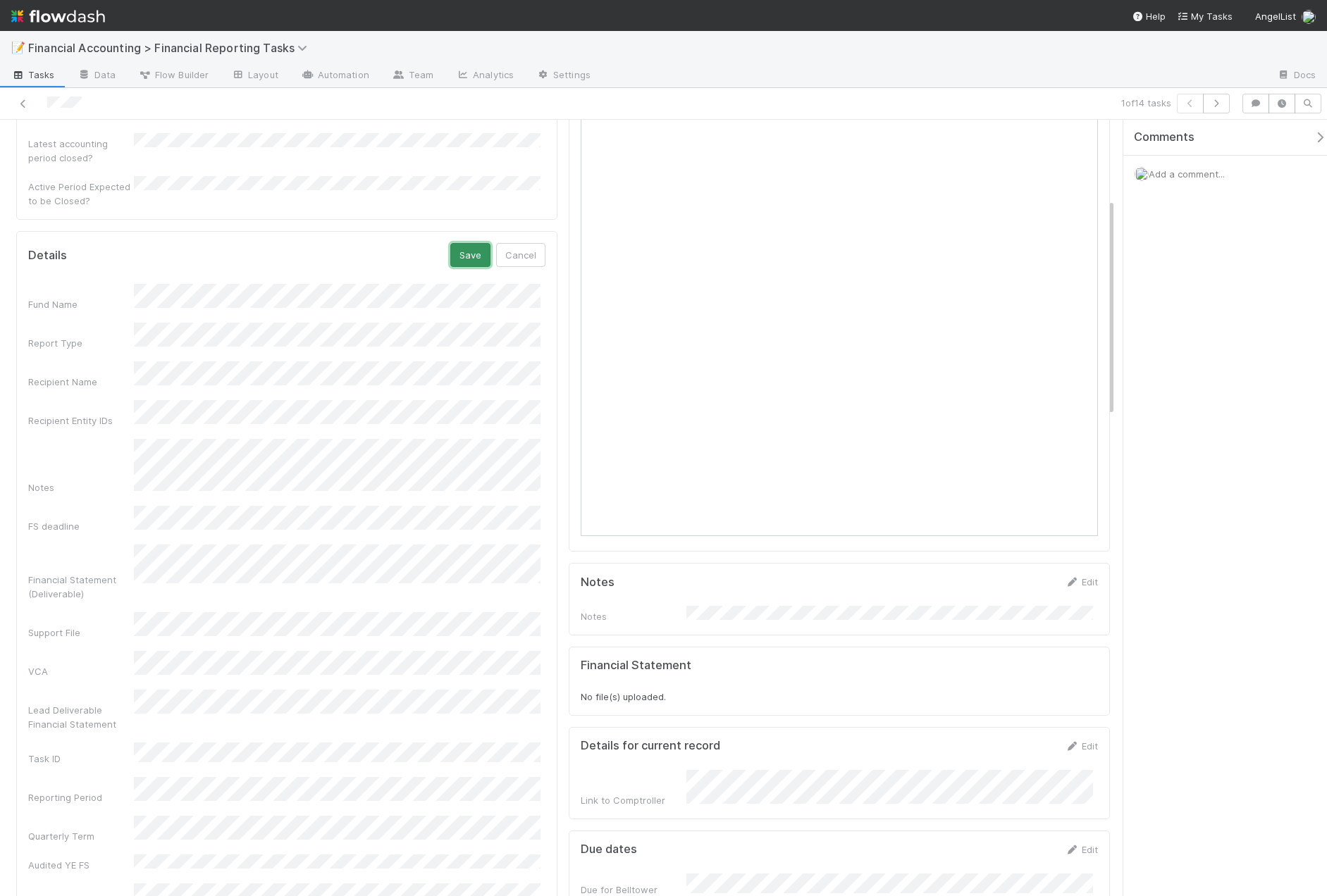
click at [461, 243] on button "Save" at bounding box center [470, 254] width 40 height 24
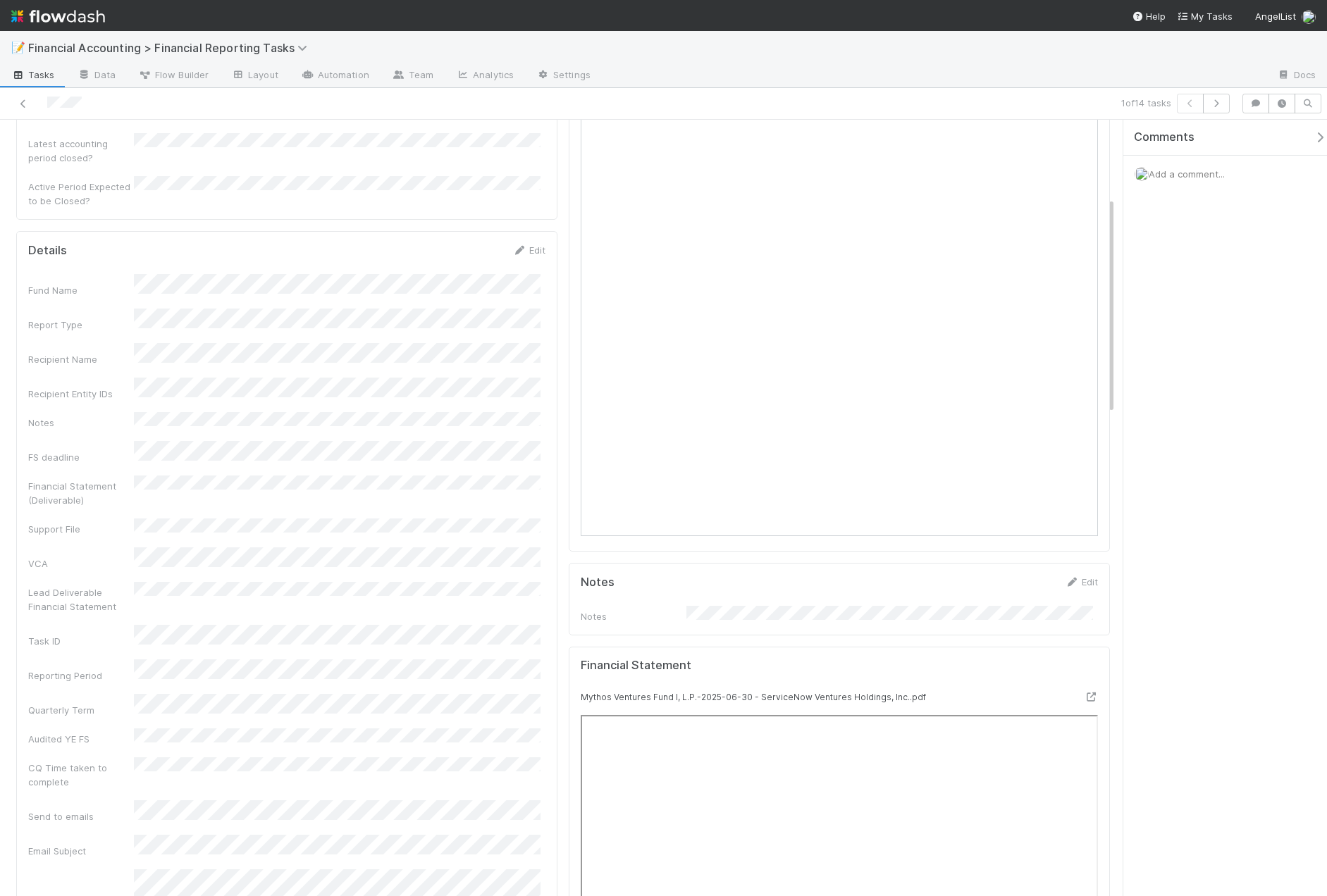
scroll to position [0, 0]
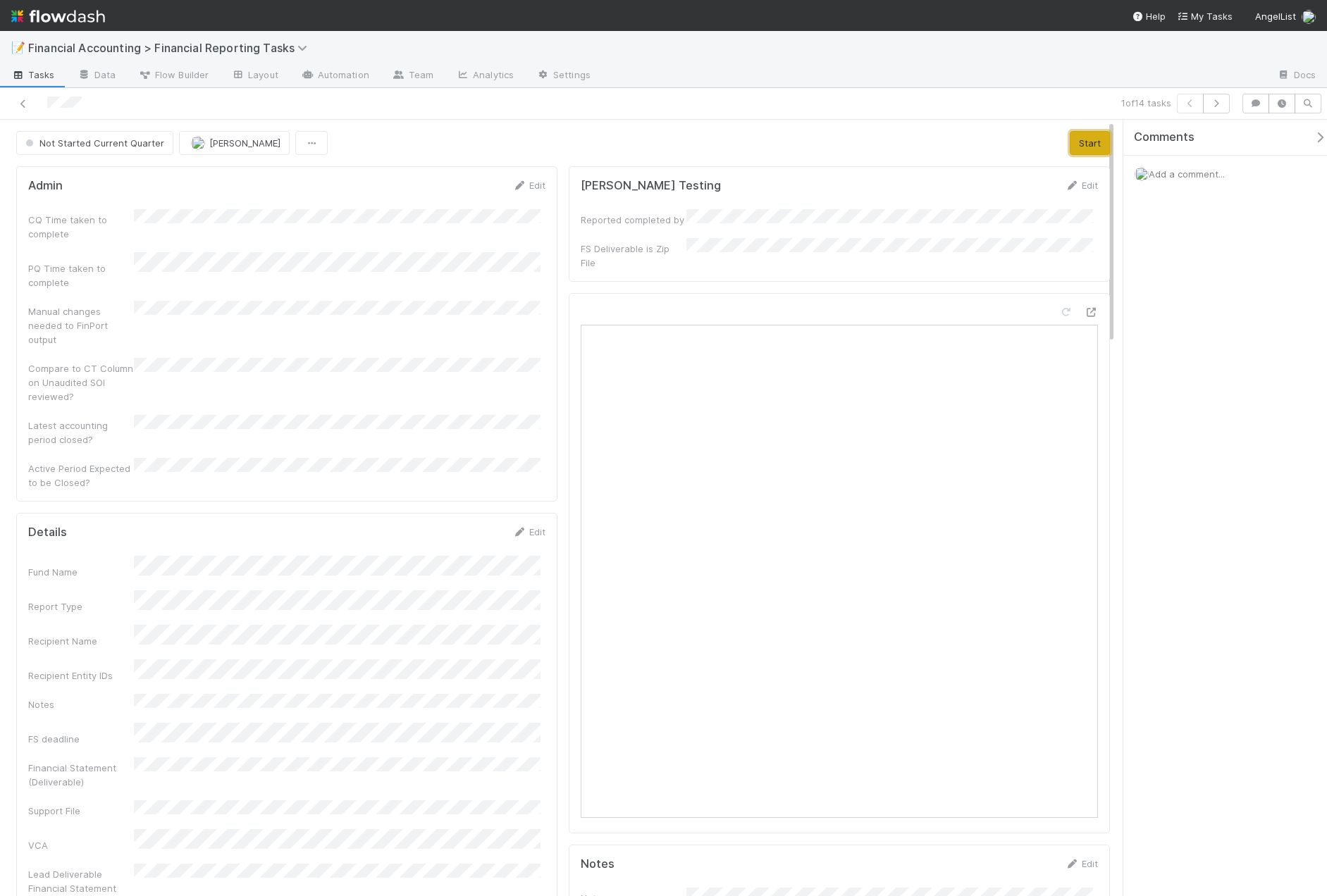
click at [1073, 150] on button "Start" at bounding box center [1089, 142] width 40 height 24
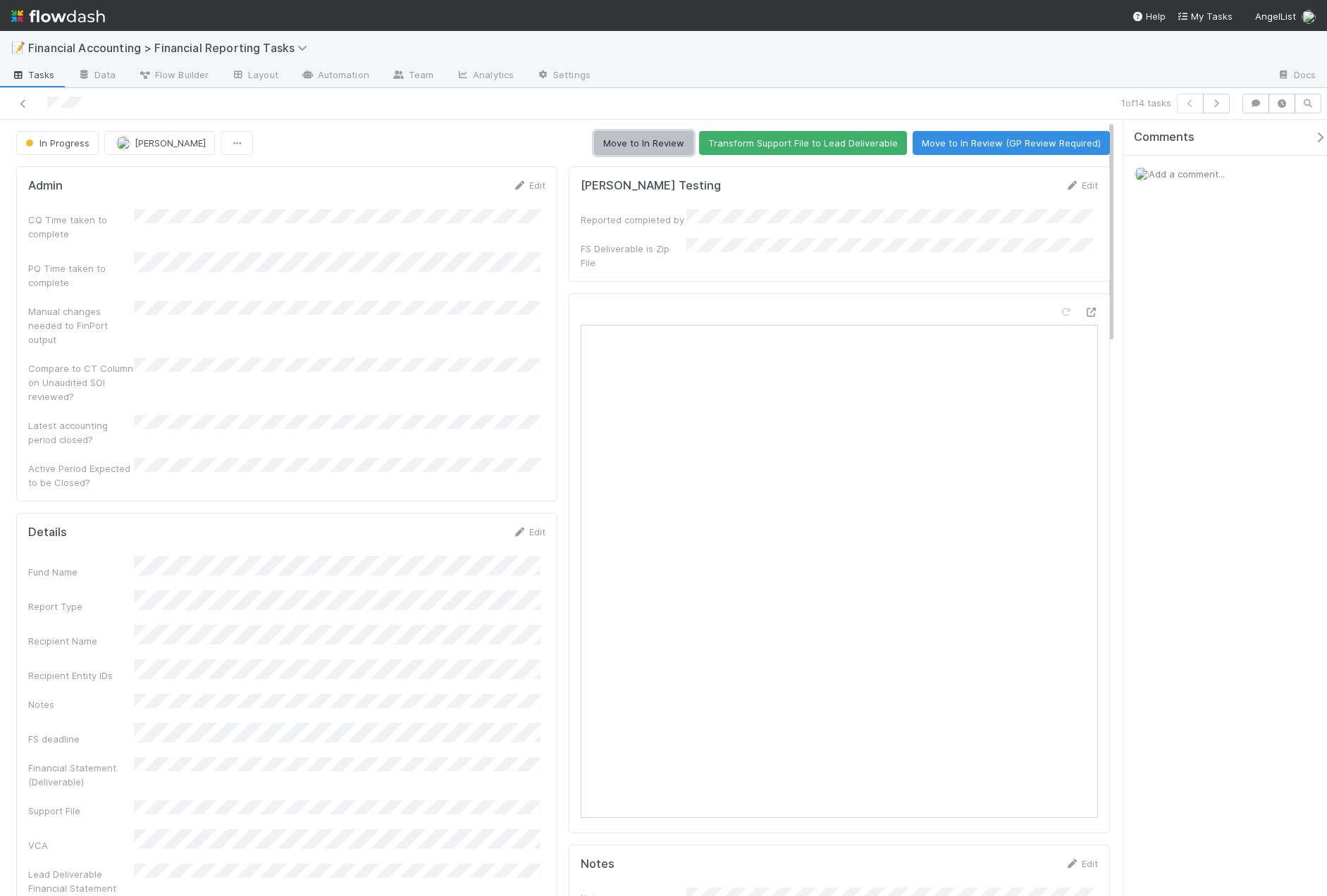
click at [605, 141] on button "Move to In Review" at bounding box center [644, 142] width 99 height 24
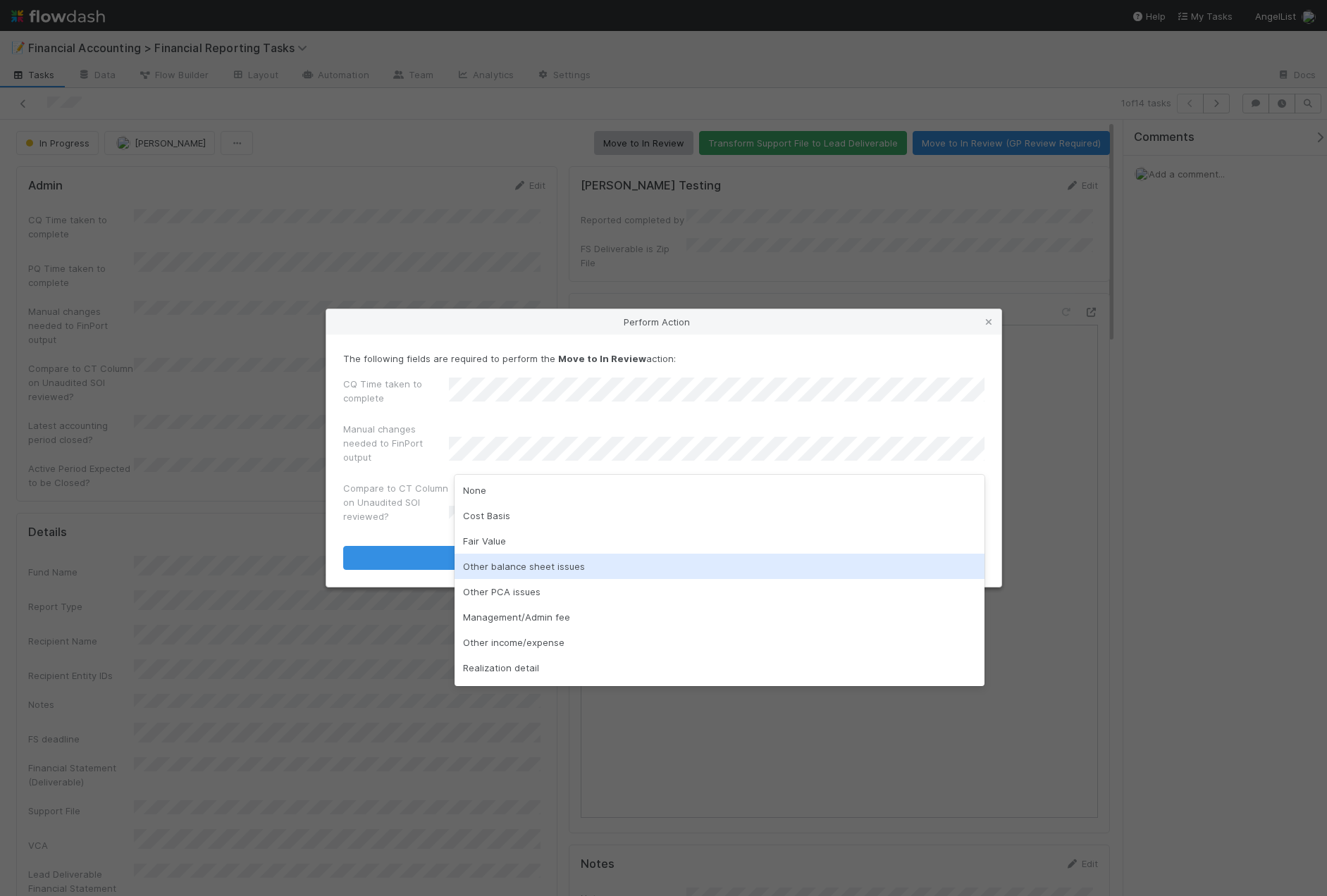
click at [538, 564] on div "Other balance sheet issues" at bounding box center [720, 566] width 530 height 26
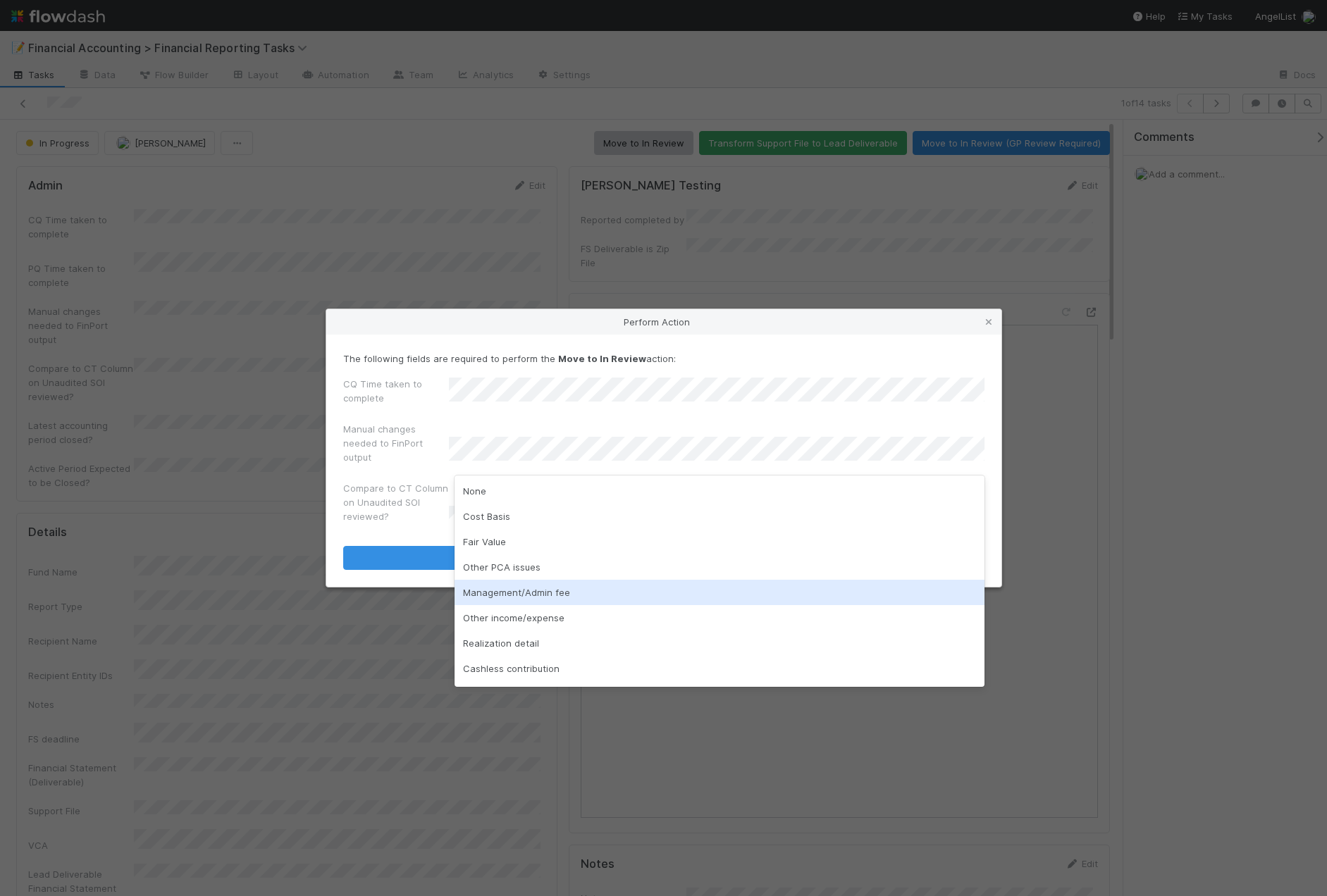
click at [503, 597] on div "Management/Admin fee" at bounding box center [720, 592] width 530 height 26
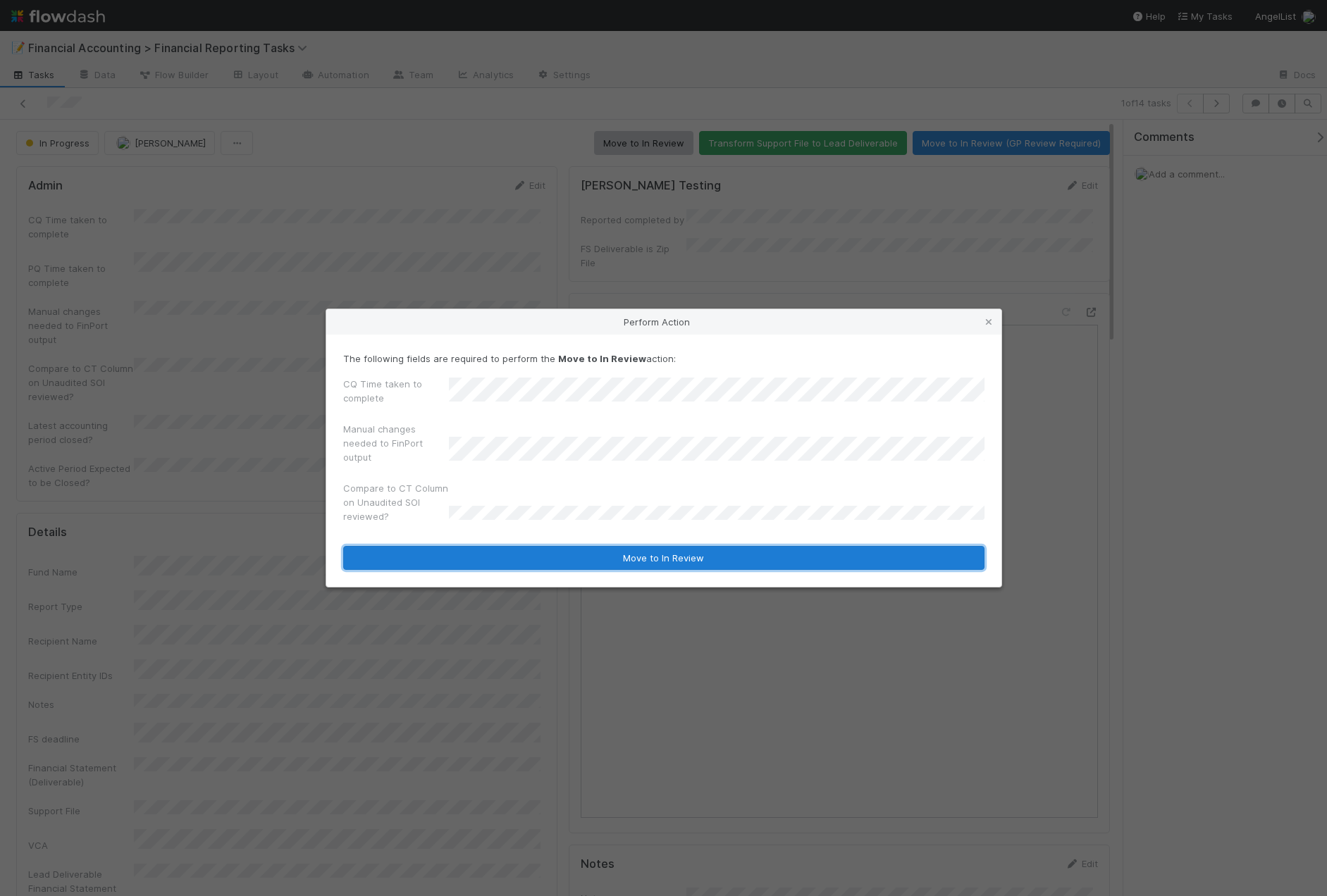
click at [501, 565] on button "Move to In Review" at bounding box center [664, 557] width 641 height 24
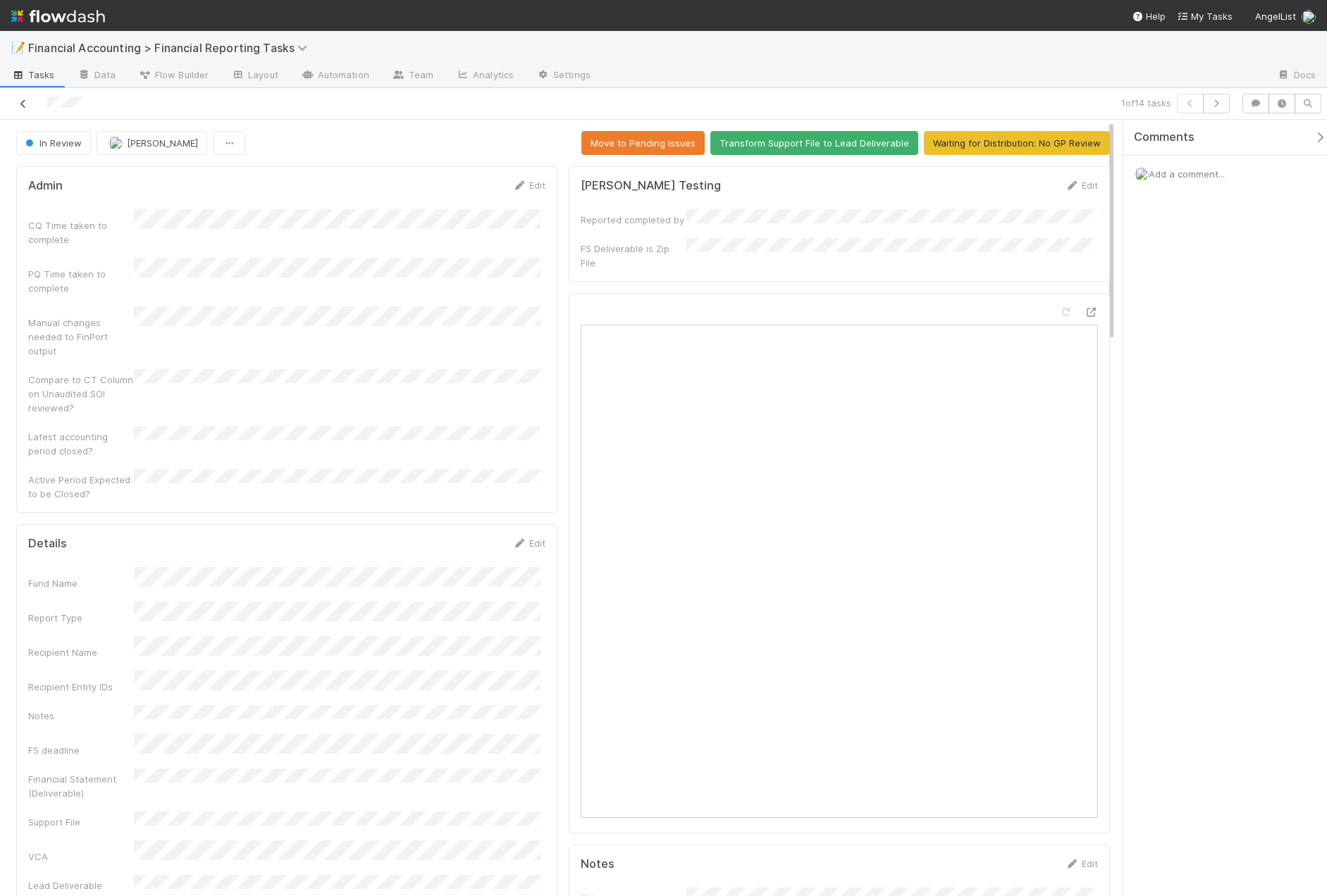
click at [24, 102] on icon at bounding box center [23, 104] width 14 height 9
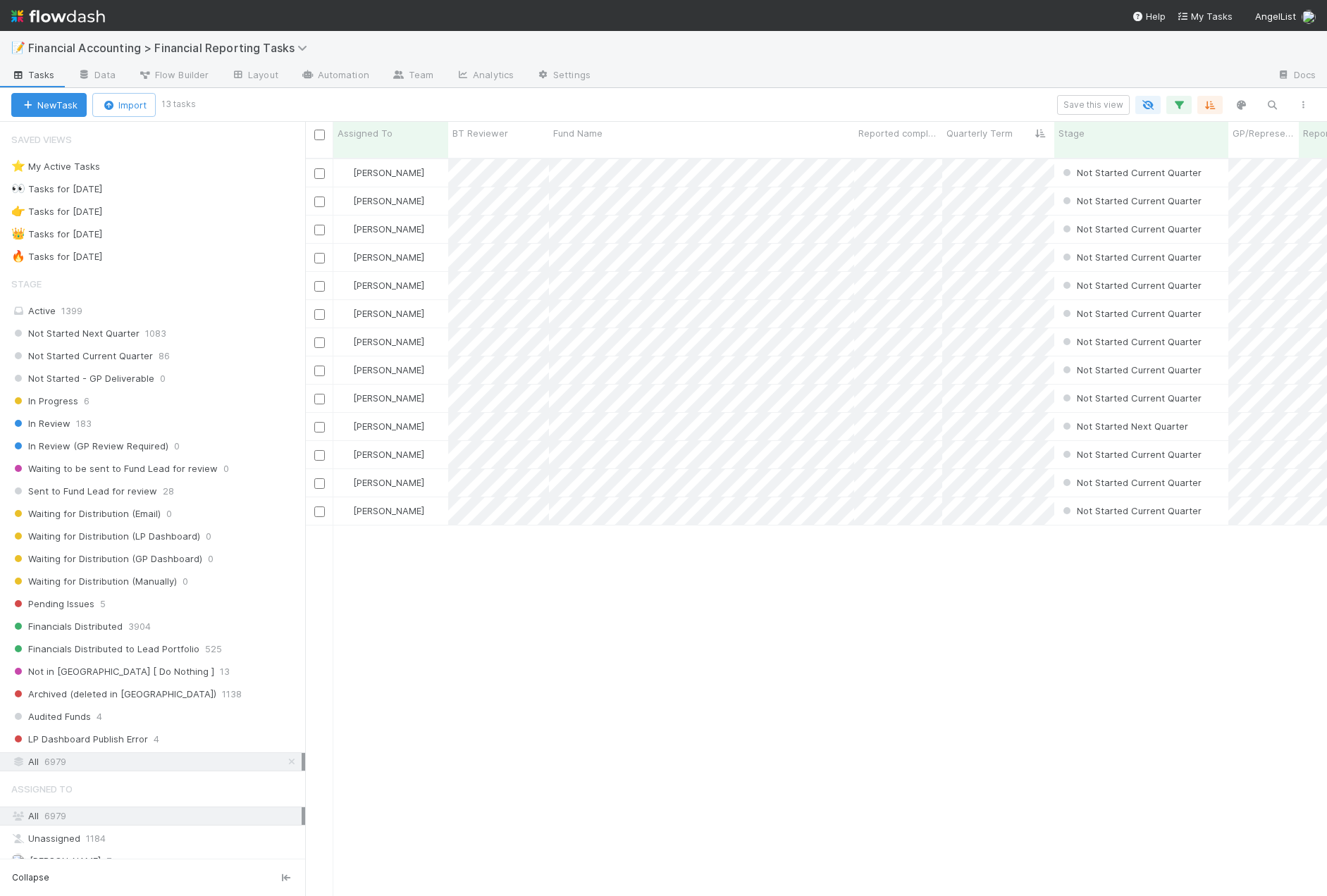
scroll to position [739, 1011]
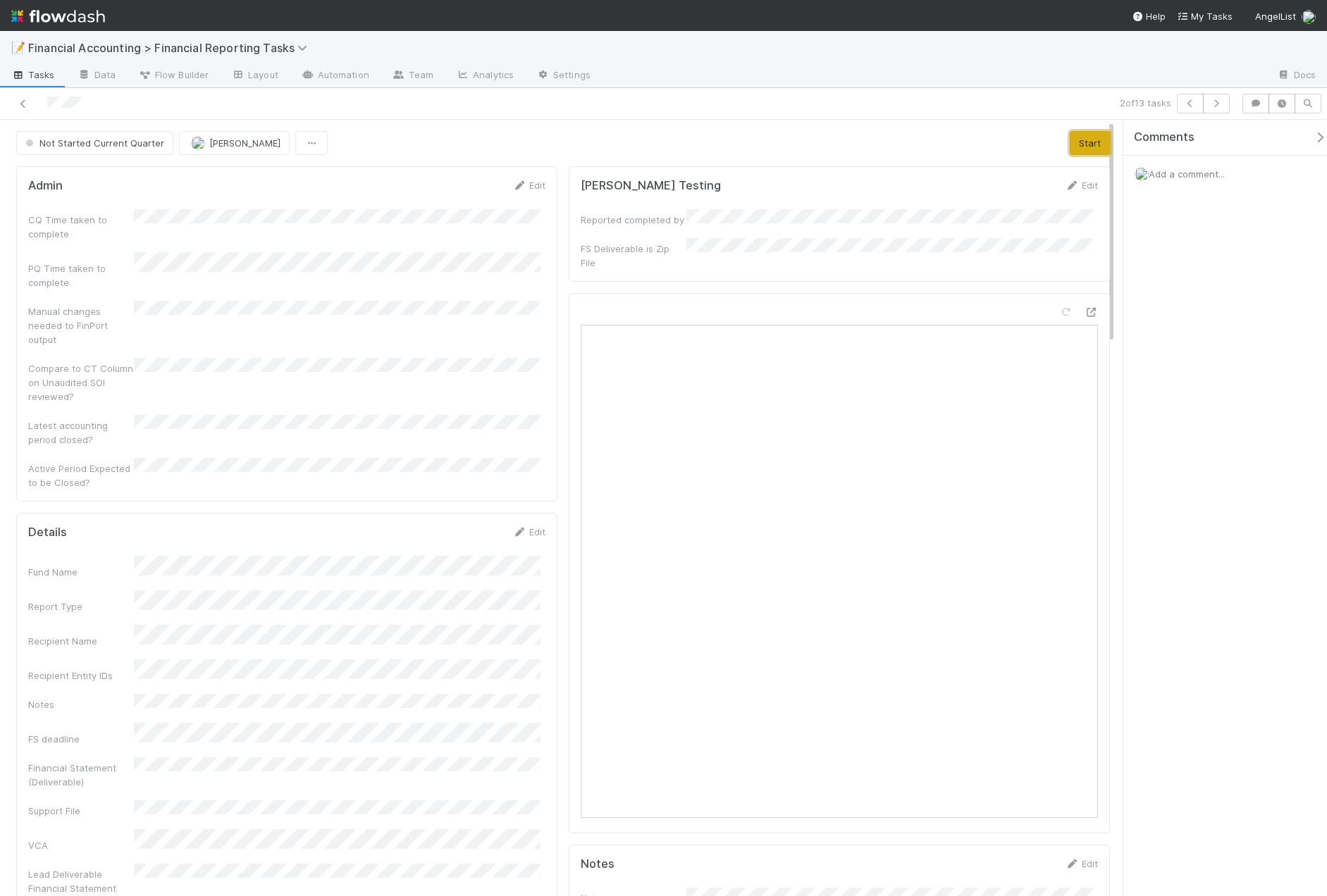
click at [1083, 147] on button "Start" at bounding box center [1089, 142] width 40 height 24
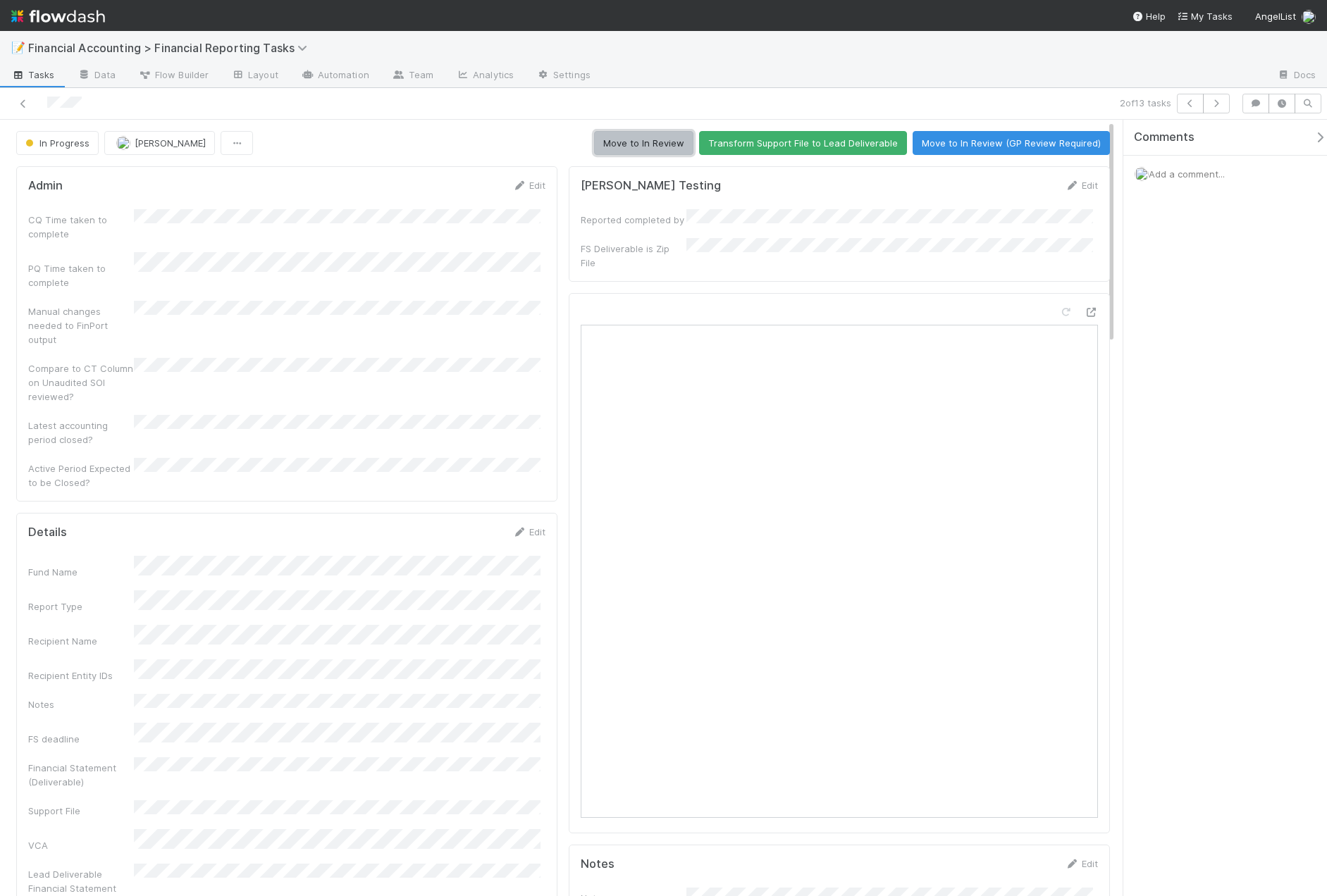
click at [656, 142] on button "Move to In Review" at bounding box center [644, 142] width 99 height 24
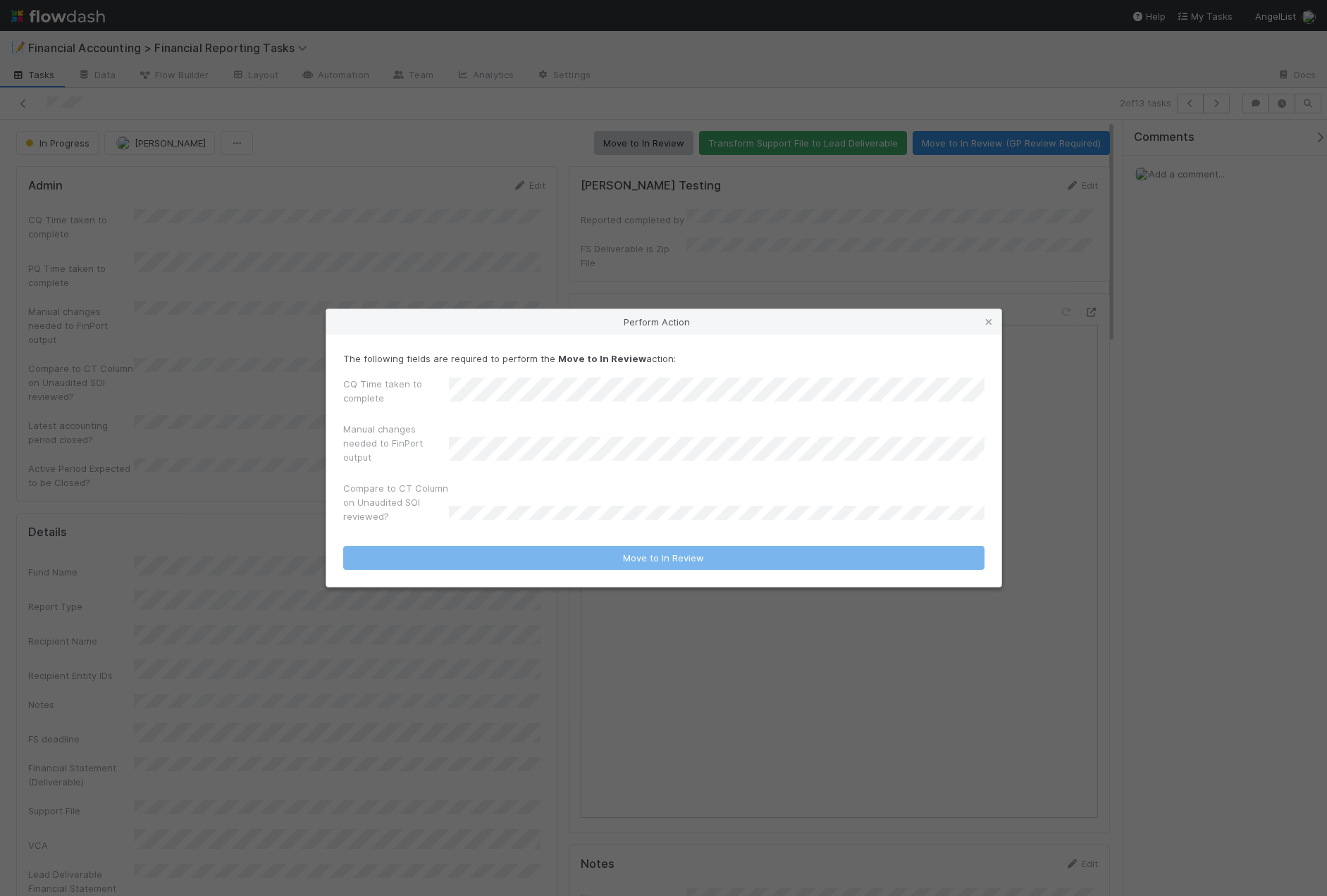
click at [405, 399] on div "CQ Time taken to complete" at bounding box center [664, 393] width 641 height 34
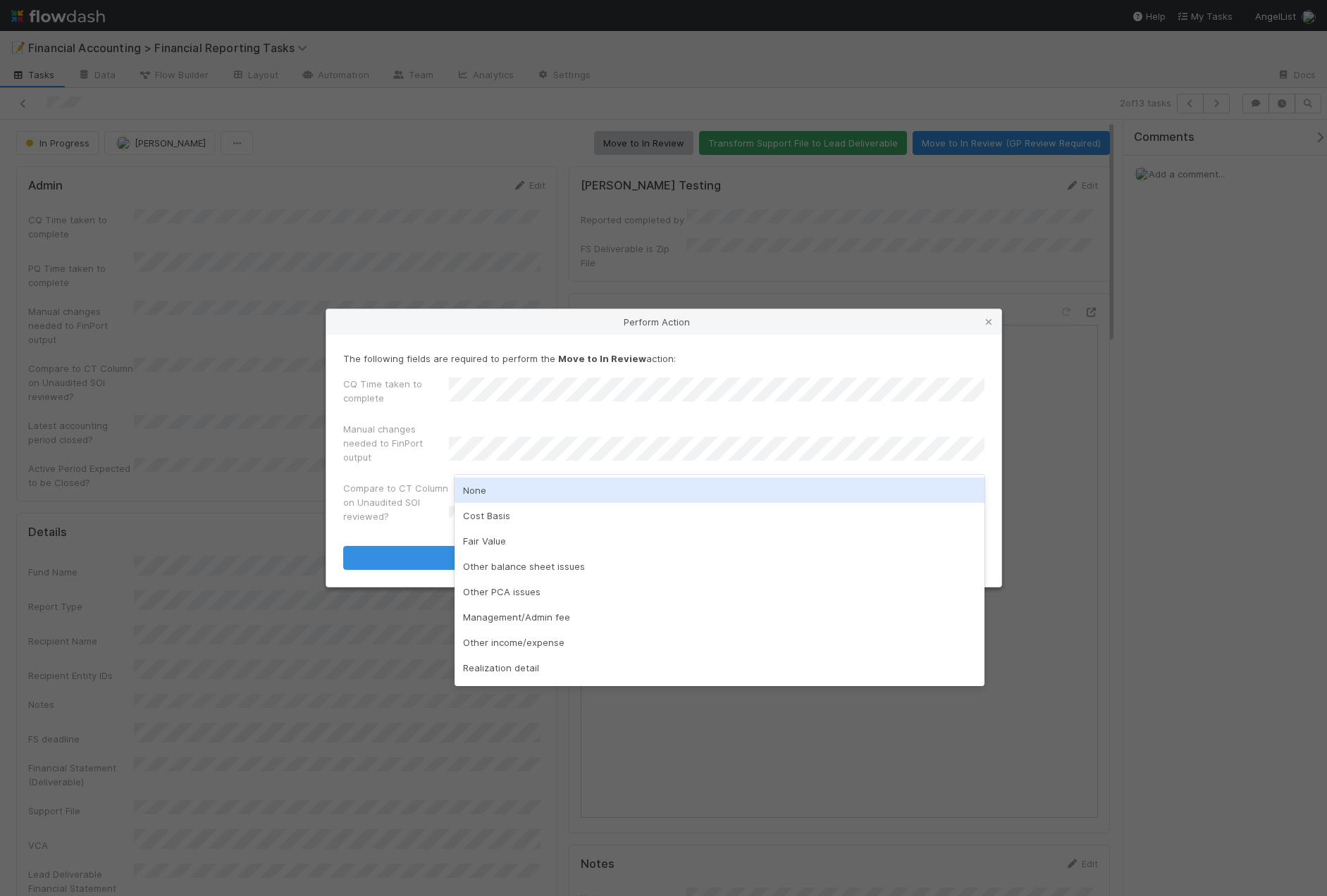
click at [506, 489] on div "None" at bounding box center [720, 490] width 530 height 26
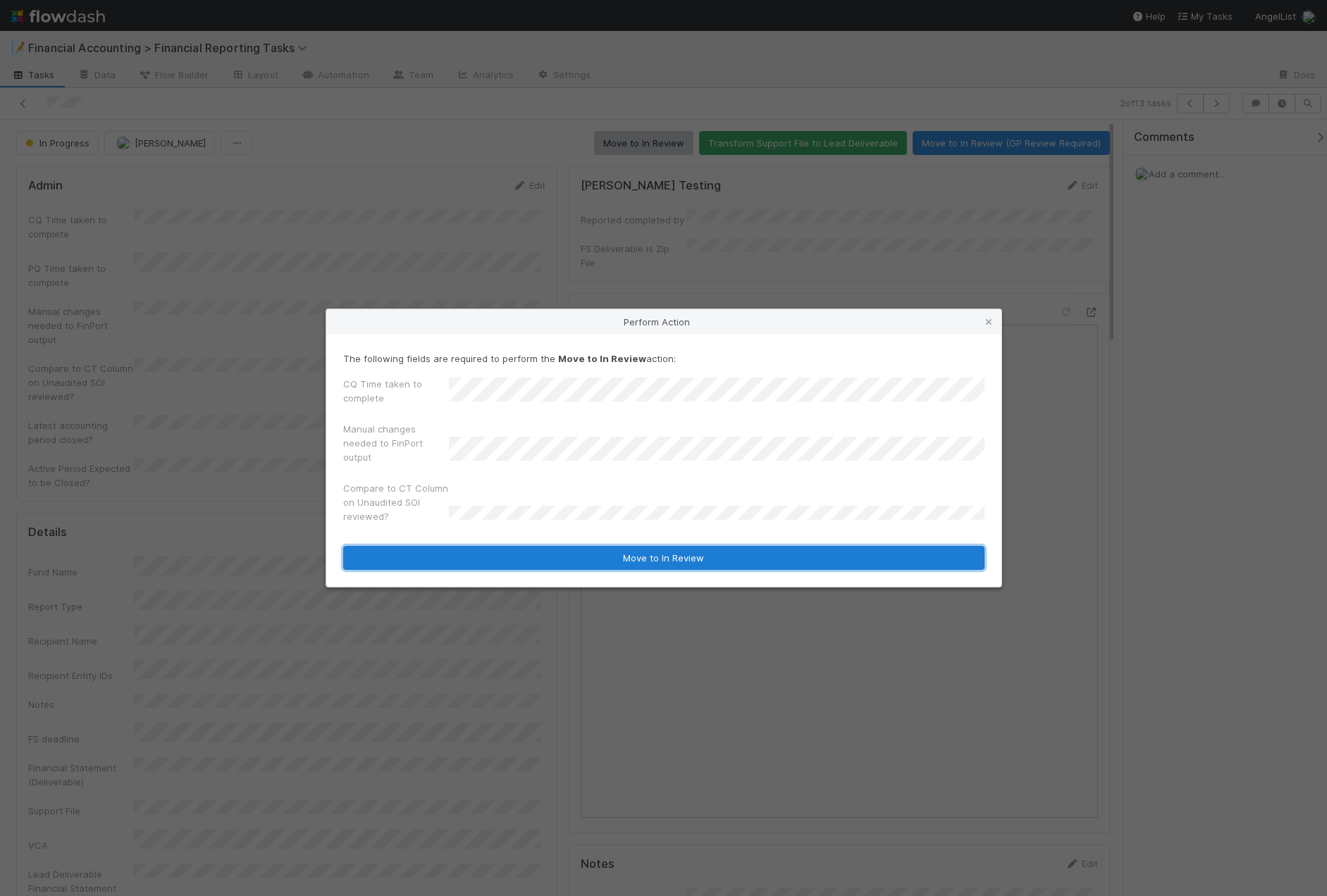
click at [495, 565] on button "Move to In Review" at bounding box center [664, 557] width 641 height 24
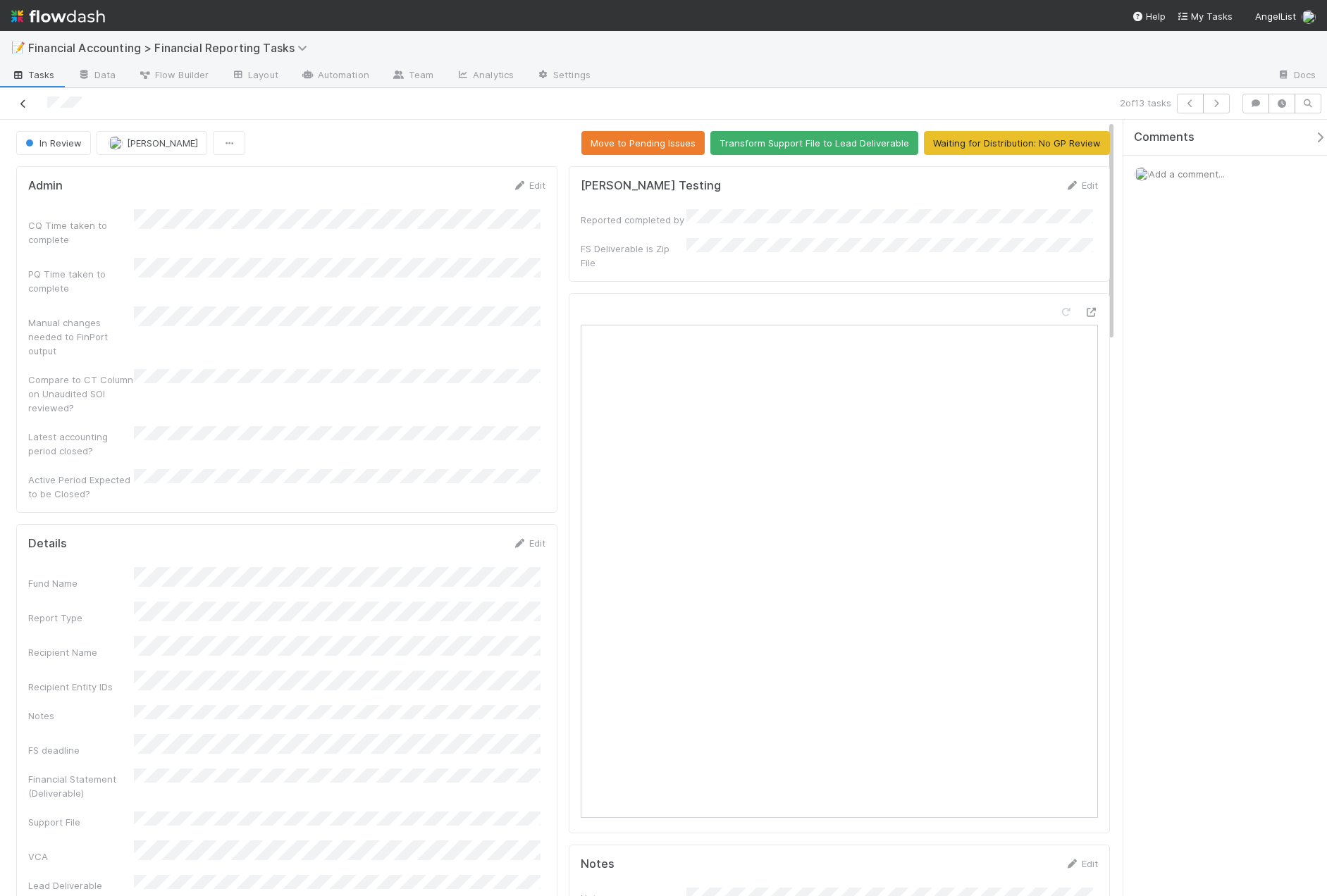
click at [19, 109] on link at bounding box center [23, 104] width 14 height 14
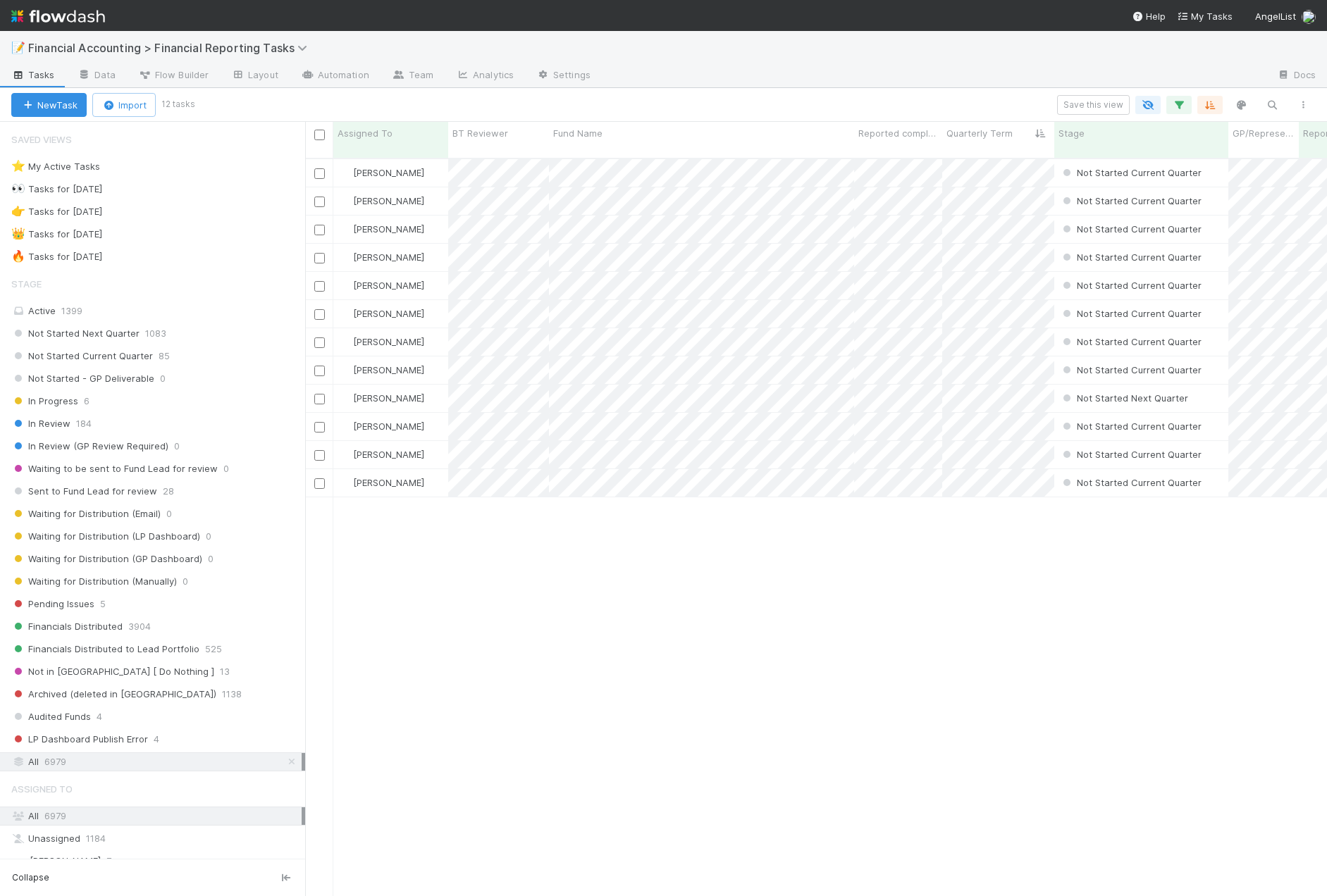
scroll to position [739, 1011]
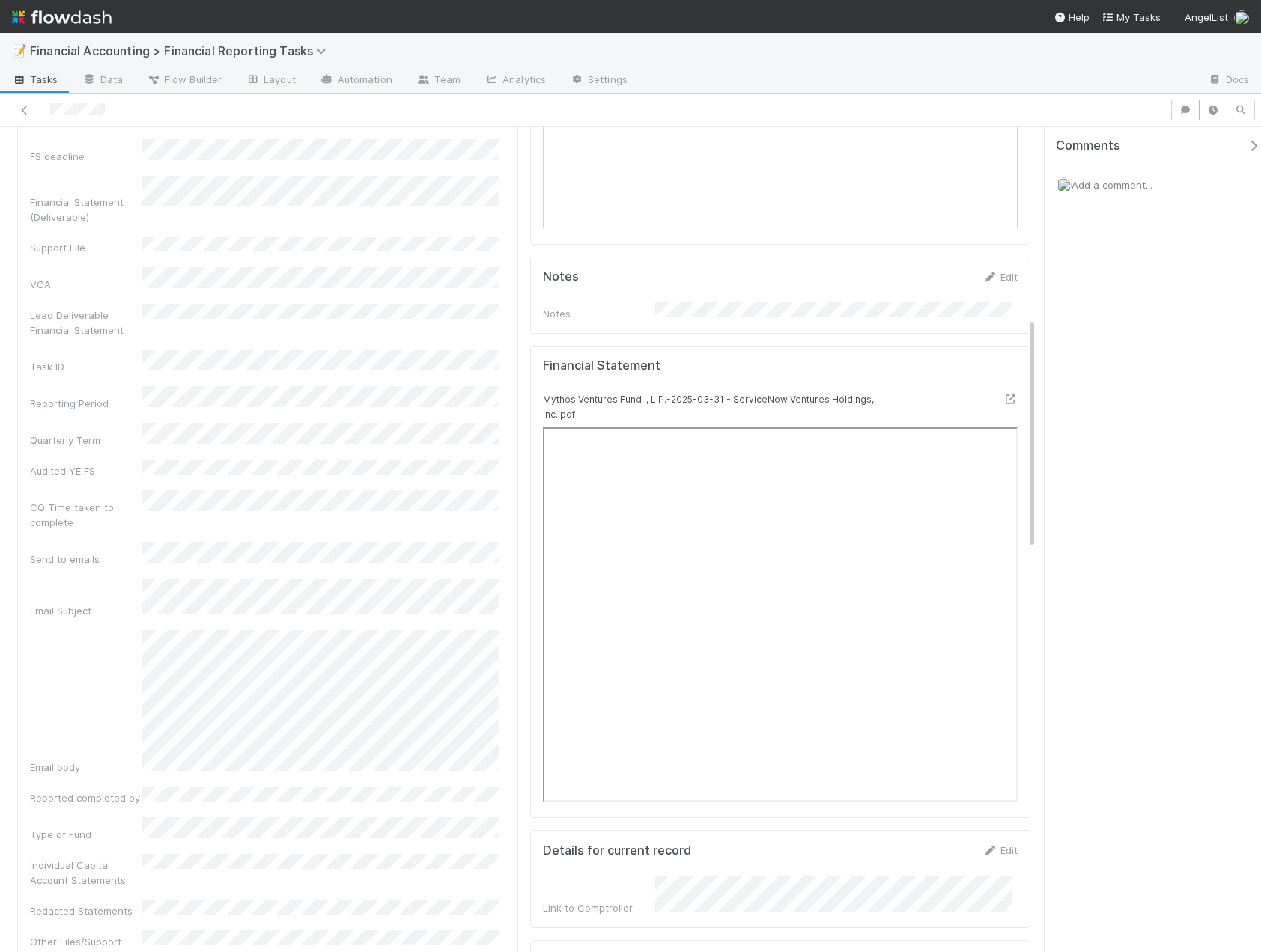
scroll to position [674, 0]
click at [1002, 393] on icon at bounding box center [1009, 398] width 15 height 10
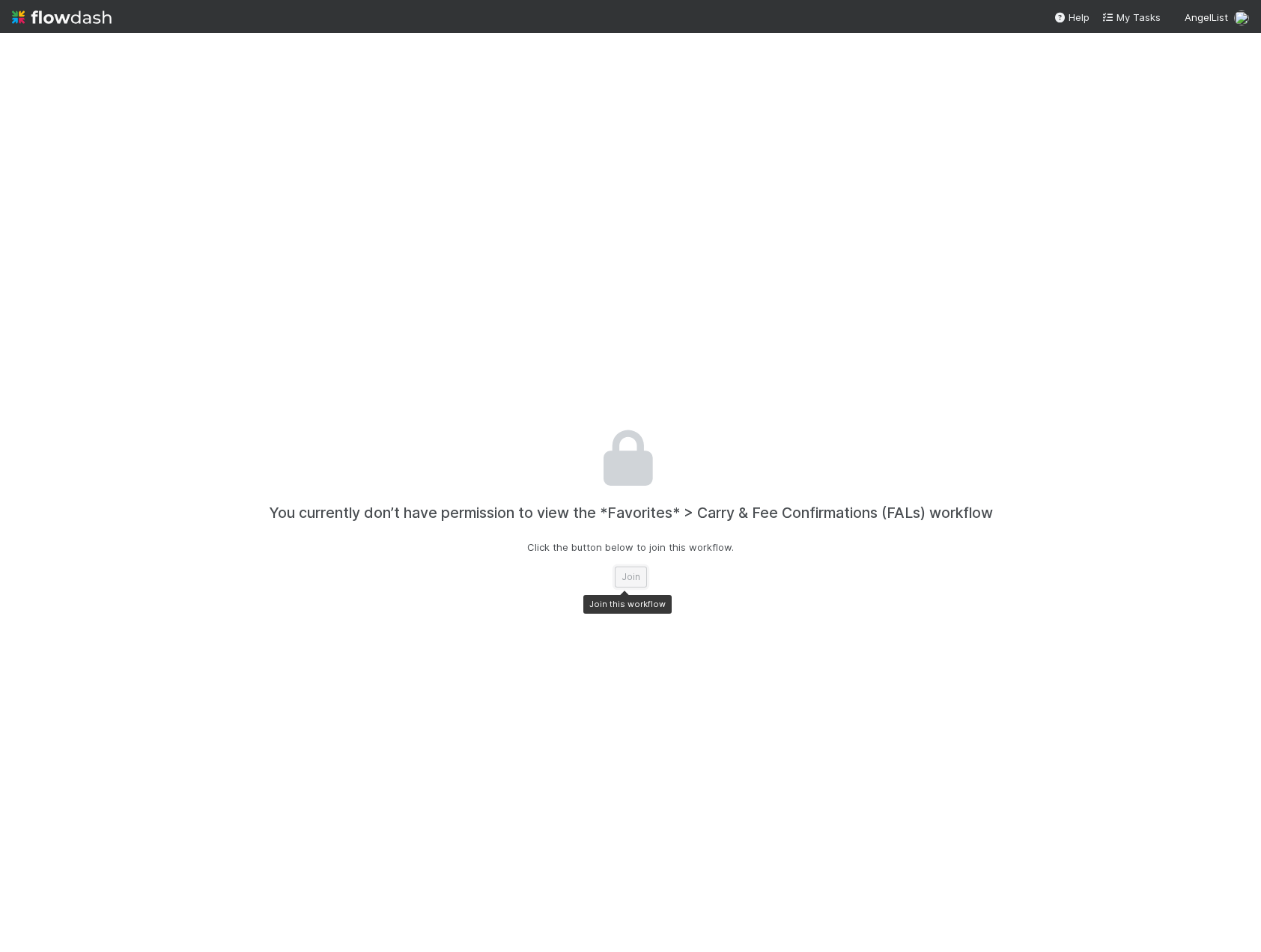
click at [635, 580] on button "Join" at bounding box center [630, 577] width 33 height 21
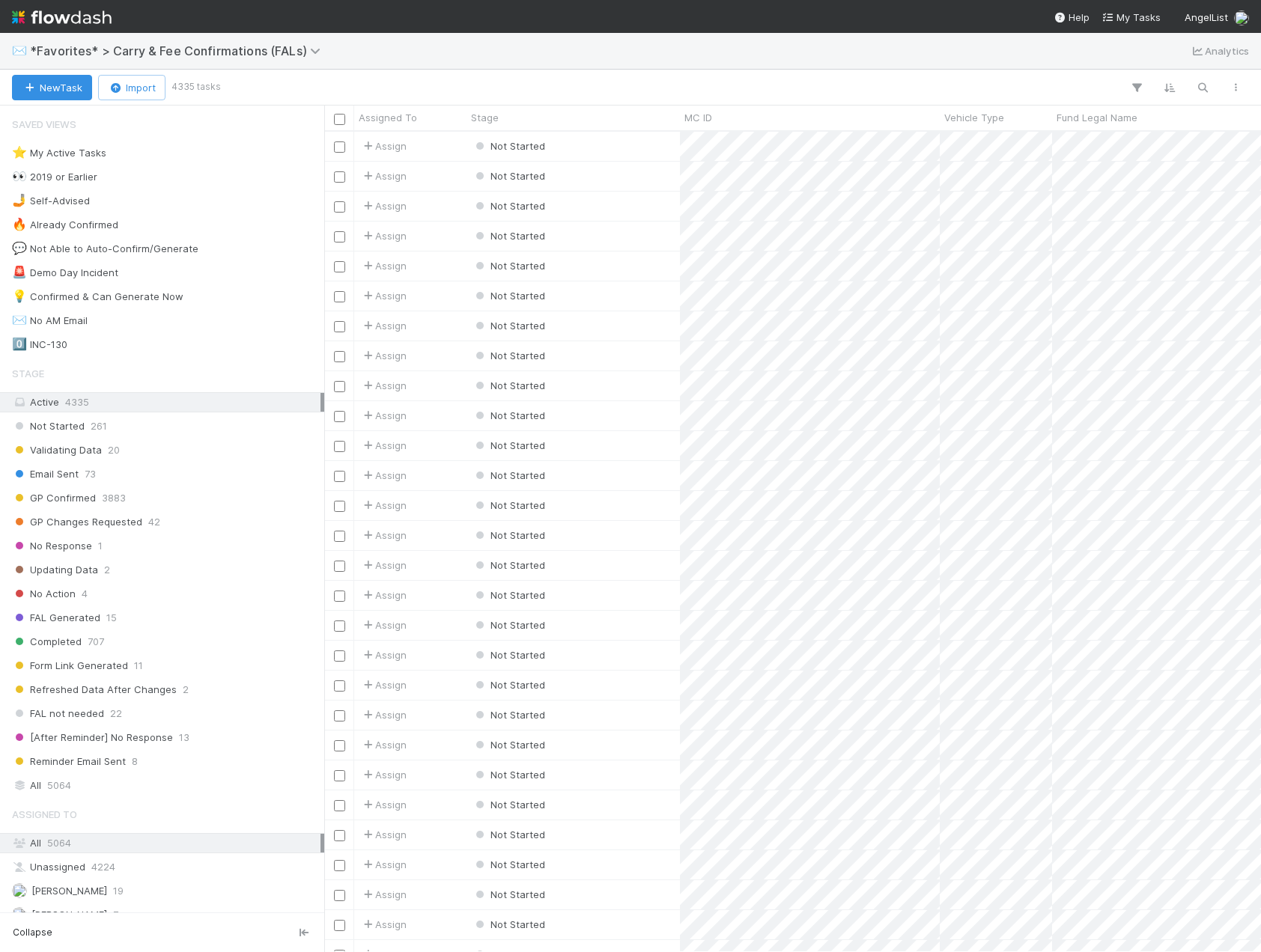
scroll to position [809, 925]
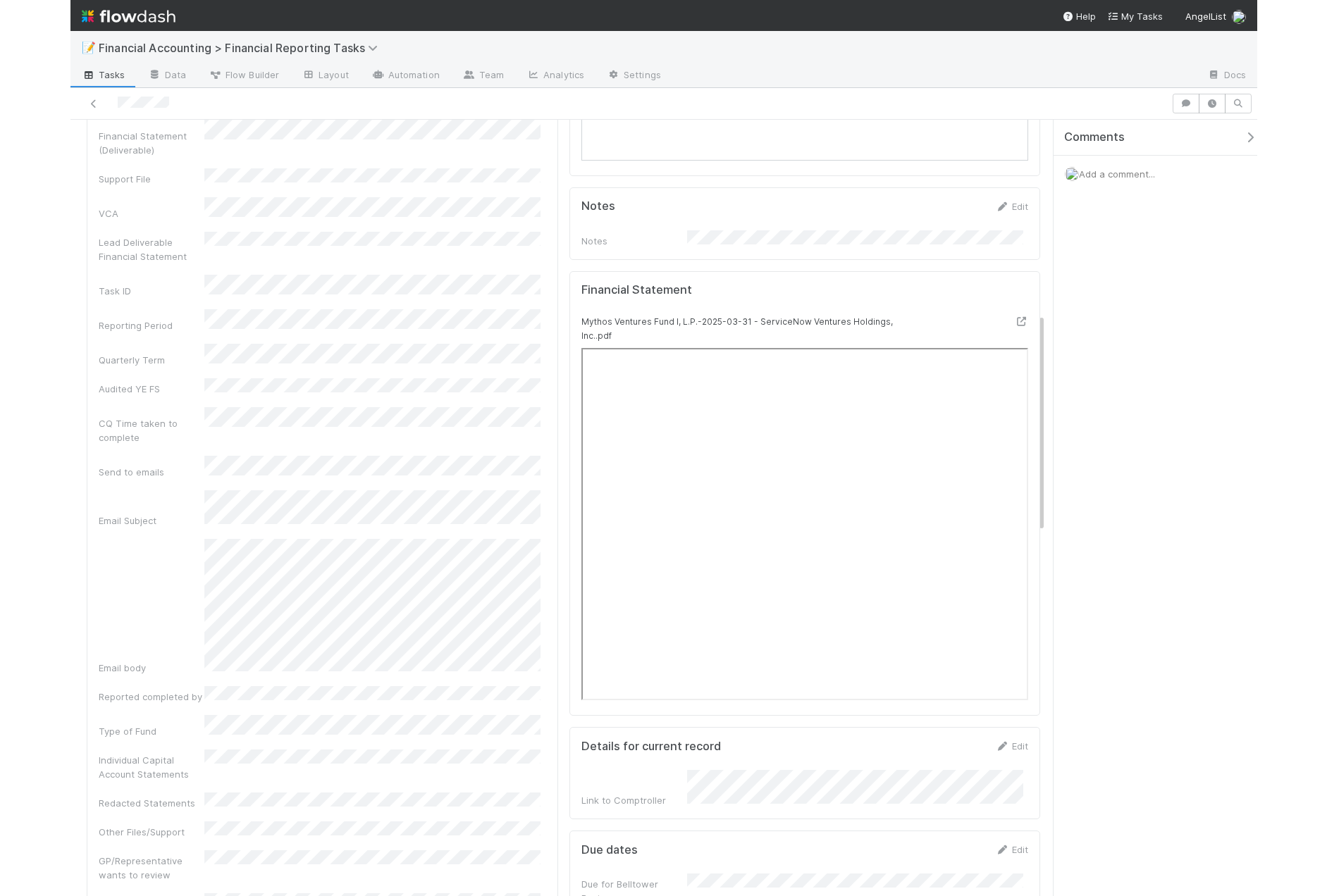
scroll to position [564, 0]
